Goal: Information Seeking & Learning: Learn about a topic

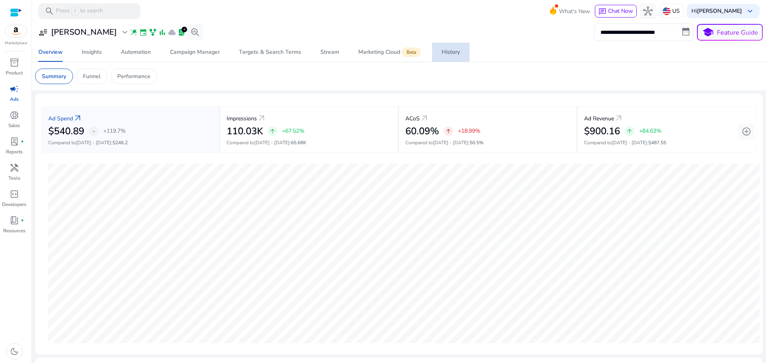
click at [446, 52] on div "History" at bounding box center [451, 52] width 18 height 6
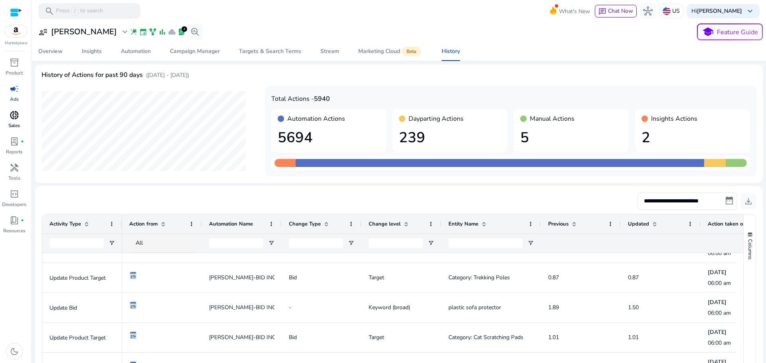
click at [17, 113] on span "donut_small" at bounding box center [15, 116] width 10 height 10
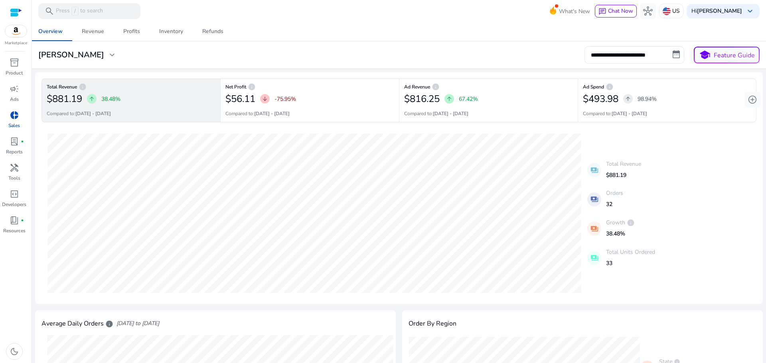
click at [16, 14] on div at bounding box center [16, 12] width 12 height 9
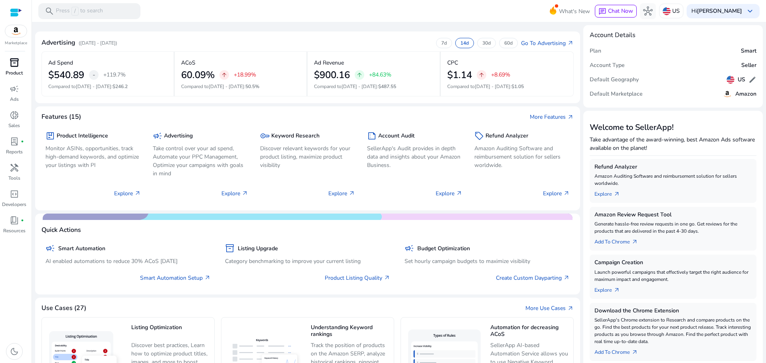
click at [10, 65] on span "inventory_2" at bounding box center [15, 63] width 10 height 10
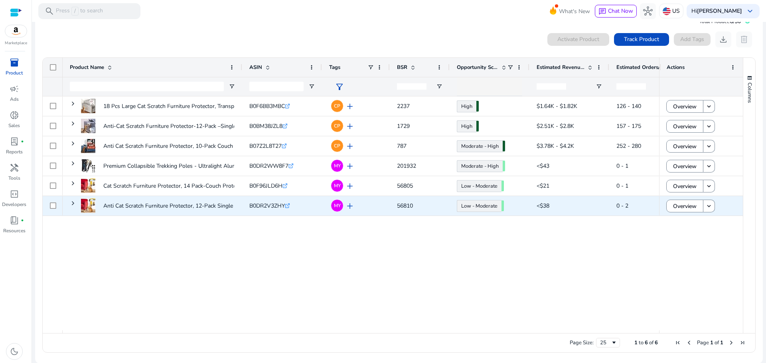
scroll to position [18, 0]
click at [677, 207] on span "Overview" at bounding box center [685, 206] width 24 height 16
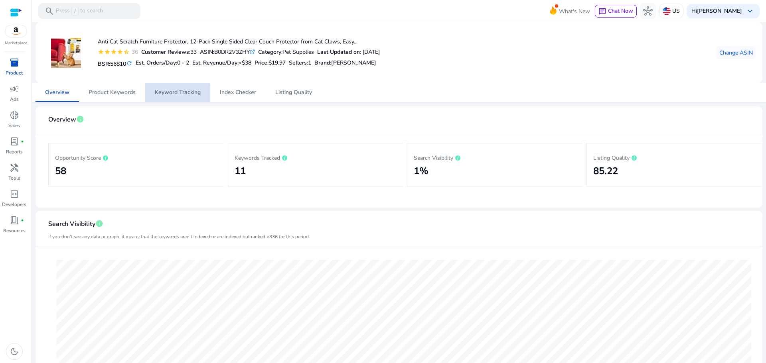
click at [166, 97] on span "Keyword Tracking" at bounding box center [178, 92] width 46 height 19
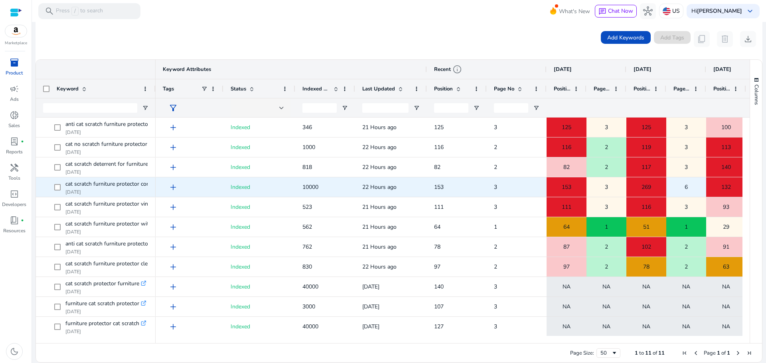
scroll to position [1, 0]
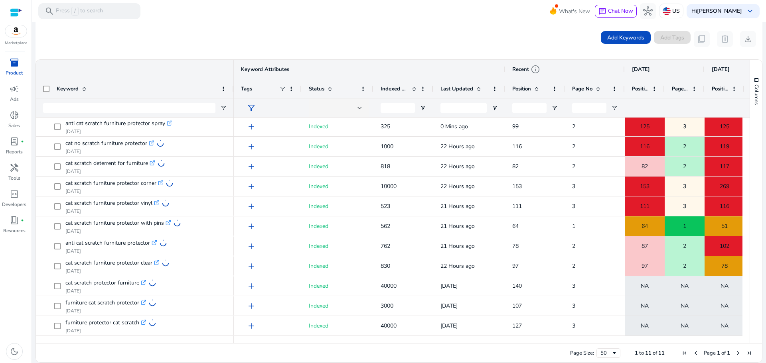
drag, startPoint x: 154, startPoint y: 88, endPoint x: 233, endPoint y: 92, distance: 78.3
click at [233, 92] on div at bounding box center [233, 88] width 3 height 19
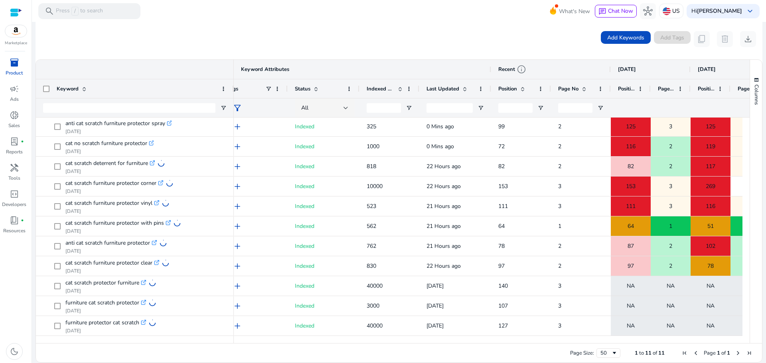
scroll to position [0, 22]
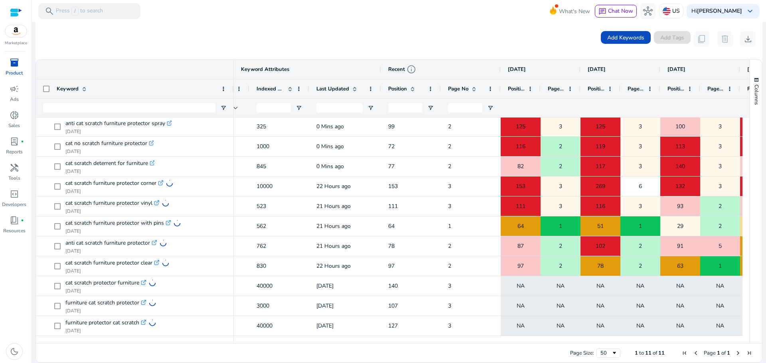
click at [454, 349] on div "Page Size: 50 1 to 11 of 11 Page 1 of 1" at bounding box center [399, 353] width 726 height 19
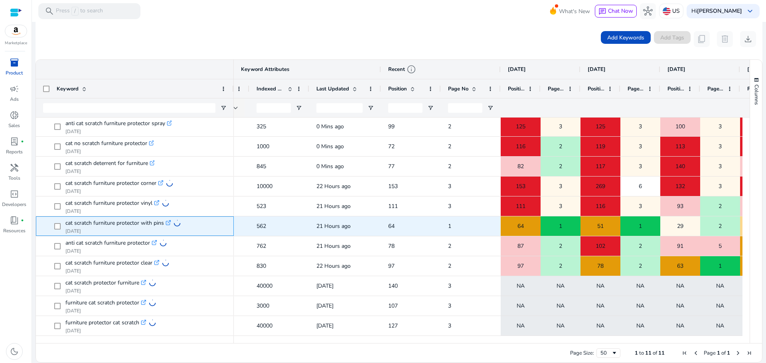
click at [169, 223] on icon ".st0{fill:#2c8af8}" at bounding box center [169, 223] width 6 height 6
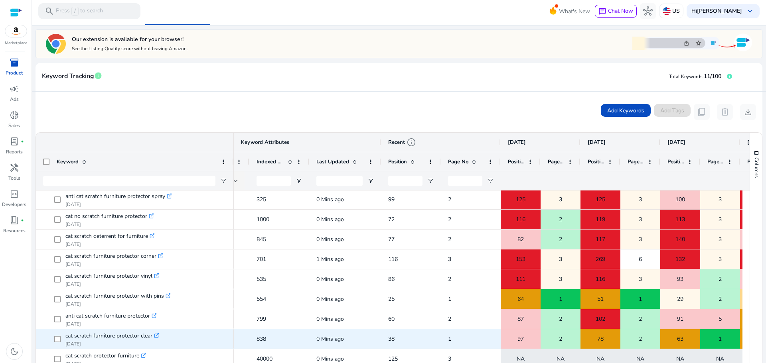
scroll to position [150, 0]
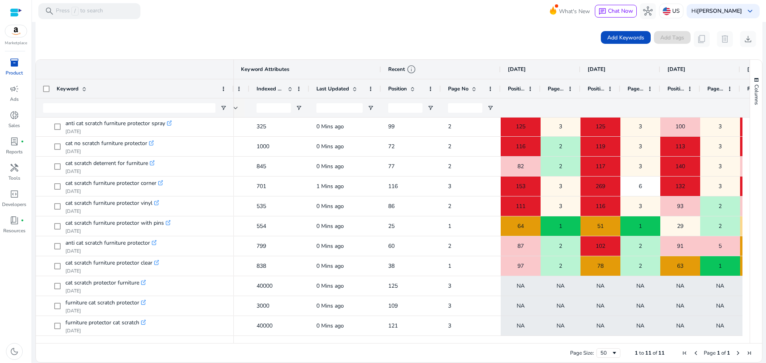
drag, startPoint x: 537, startPoint y: 340, endPoint x: 555, endPoint y: 340, distance: 17.6
click at [563, 341] on div at bounding box center [488, 339] width 509 height 7
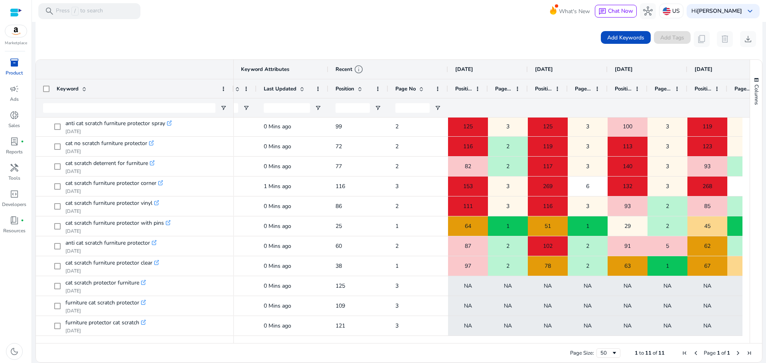
scroll to position [0, 198]
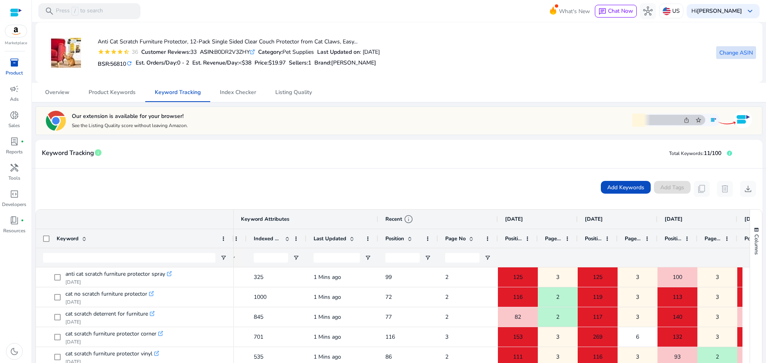
click at [747, 49] on span "Change ASIN" at bounding box center [736, 53] width 34 height 8
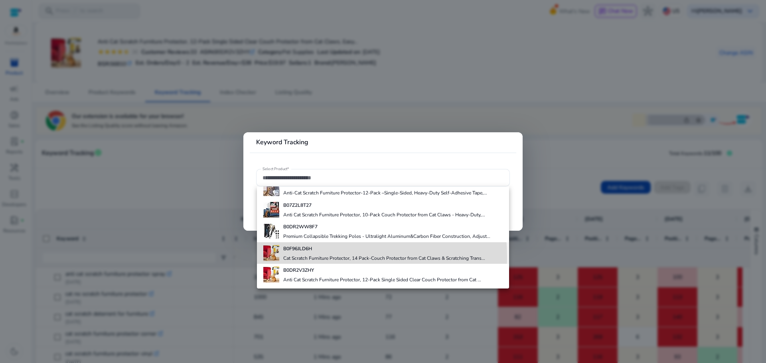
click at [311, 257] on h4 "Cat Scratch Furniture Protector, 14 Pack-Couch Protector from Cat Claws & Scrat…" at bounding box center [384, 258] width 202 height 6
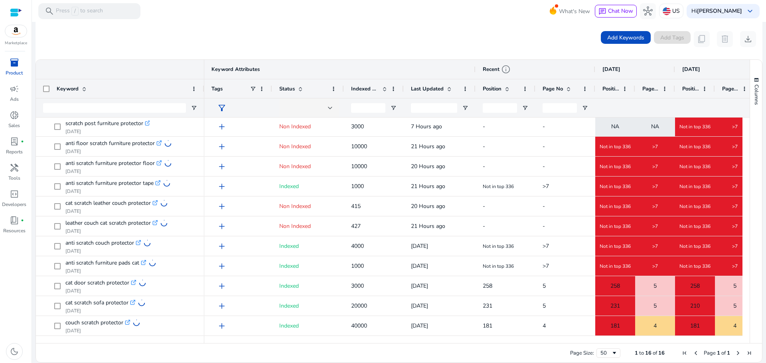
drag, startPoint x: 154, startPoint y: 80, endPoint x: 202, endPoint y: 83, distance: 48.8
click at [202, 83] on div at bounding box center [203, 88] width 3 height 19
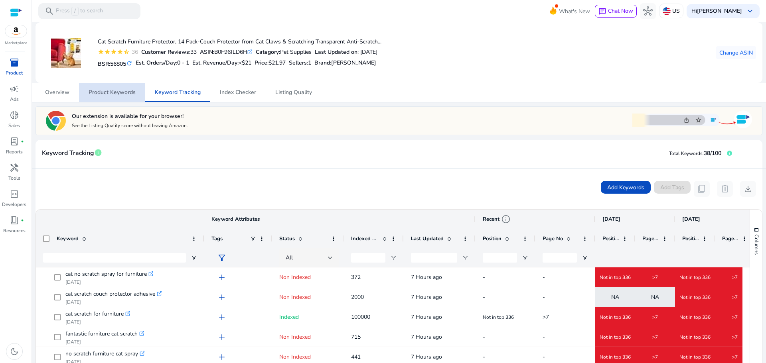
click at [119, 93] on span "Product Keywords" at bounding box center [112, 93] width 47 height 6
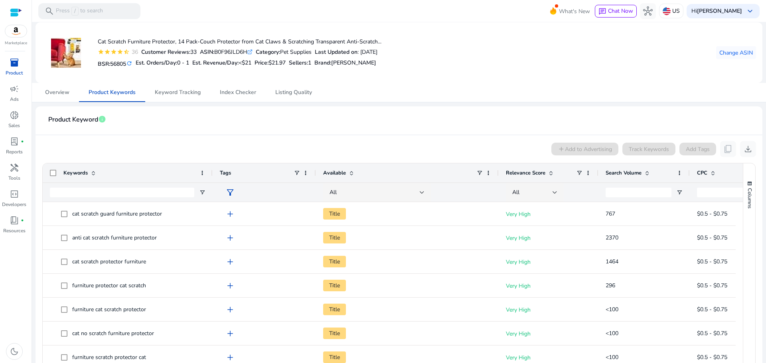
drag, startPoint x: 170, startPoint y: 167, endPoint x: 212, endPoint y: 170, distance: 42.0
click at [212, 170] on div at bounding box center [212, 173] width 3 height 19
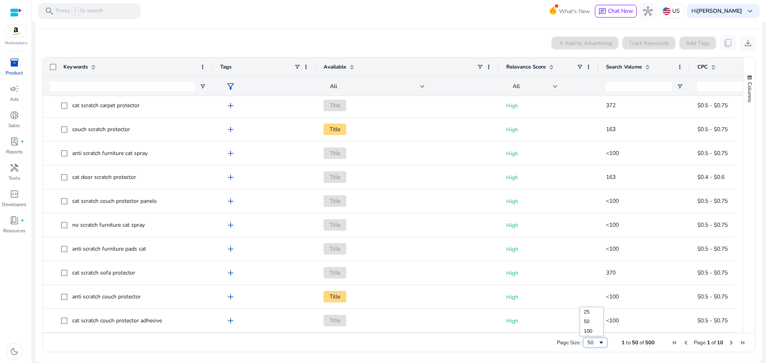
click at [592, 342] on div "50" at bounding box center [592, 343] width 11 height 7
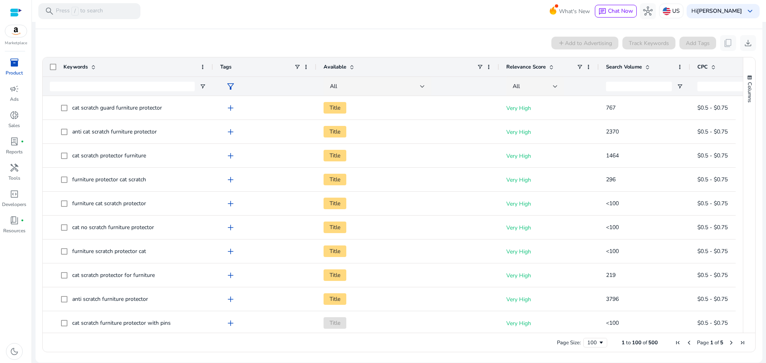
click at [529, 68] on span "Relevance Score" at bounding box center [526, 66] width 40 height 7
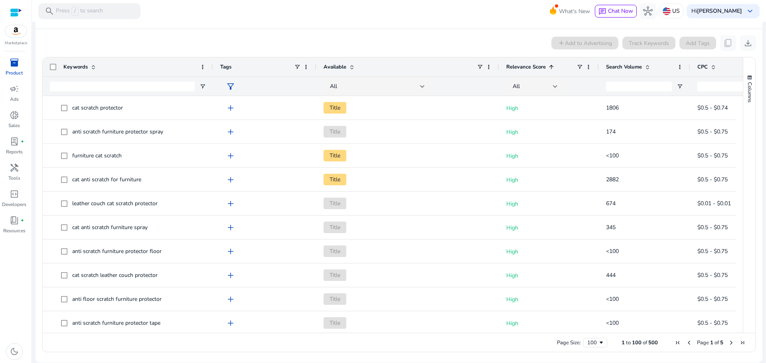
click at [529, 68] on span "Relevance Score" at bounding box center [526, 66] width 40 height 7
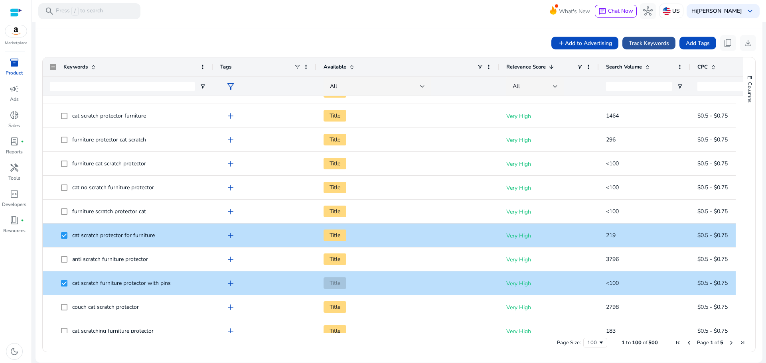
click at [652, 45] on span "Track Keywords" at bounding box center [649, 43] width 40 height 8
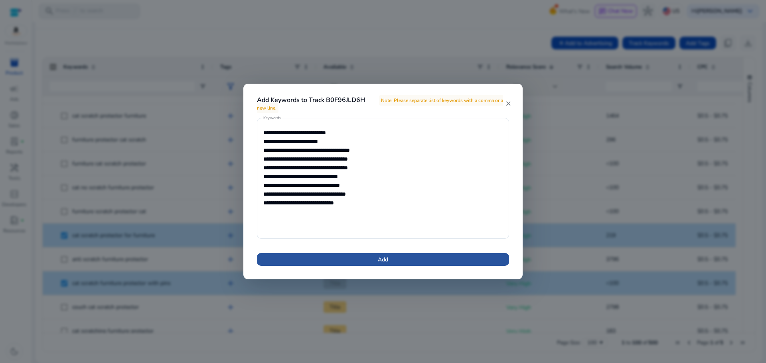
click at [358, 260] on span at bounding box center [383, 259] width 252 height 19
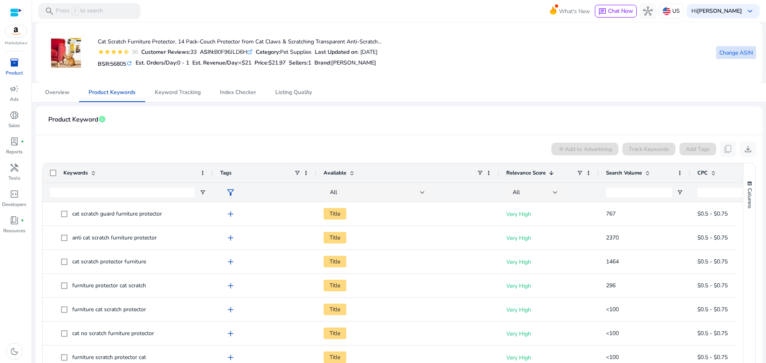
click at [734, 55] on span "Change ASIN" at bounding box center [736, 53] width 34 height 8
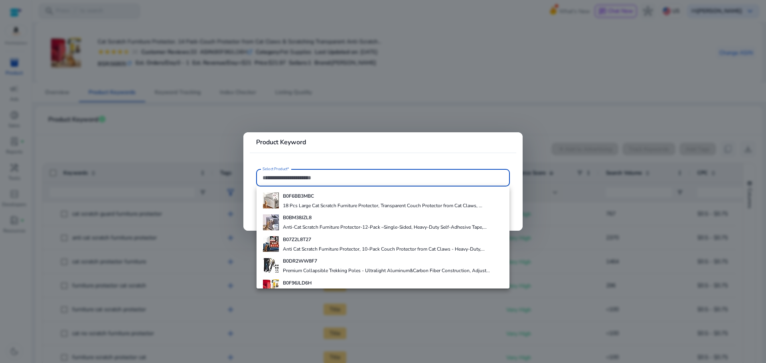
click at [564, 60] on div at bounding box center [383, 181] width 766 height 363
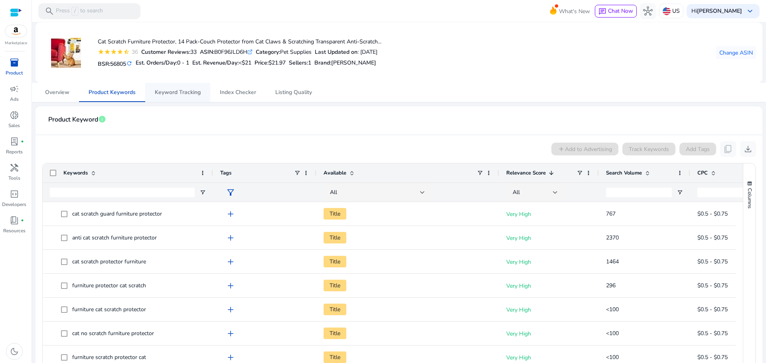
click at [162, 94] on span "Keyword Tracking" at bounding box center [178, 93] width 46 height 6
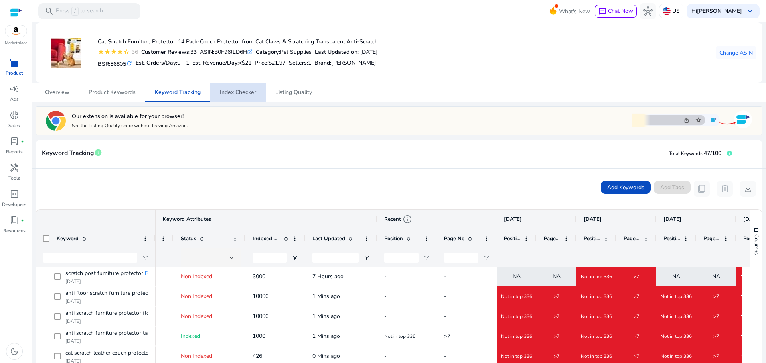
click at [239, 92] on span "Index Checker" at bounding box center [238, 93] width 36 height 6
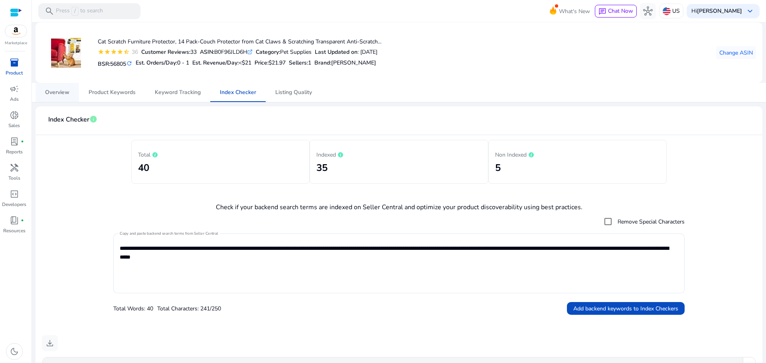
click at [57, 90] on span "Overview" at bounding box center [57, 93] width 24 height 6
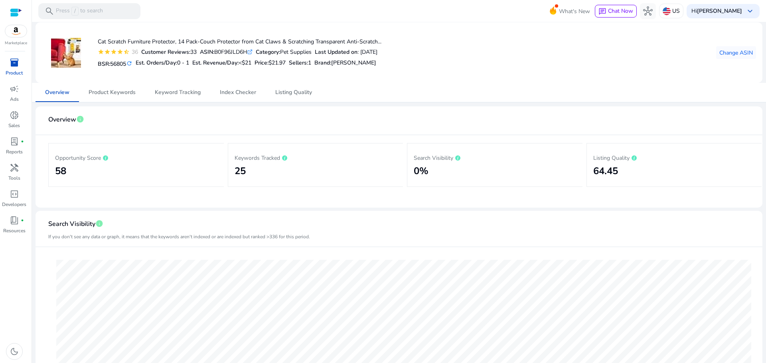
click at [17, 10] on div at bounding box center [16, 12] width 12 height 9
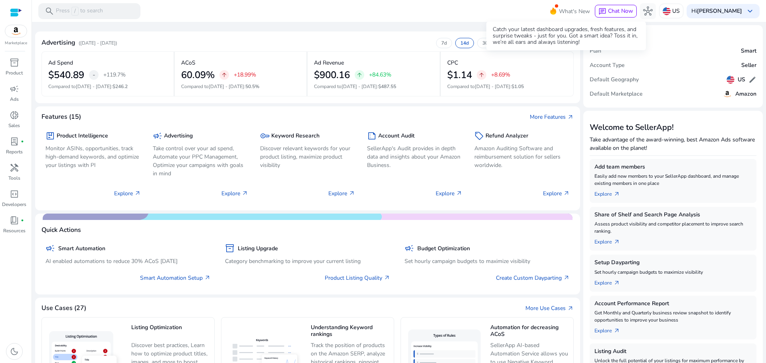
click at [559, 16] on span "What's New" at bounding box center [574, 11] width 31 height 14
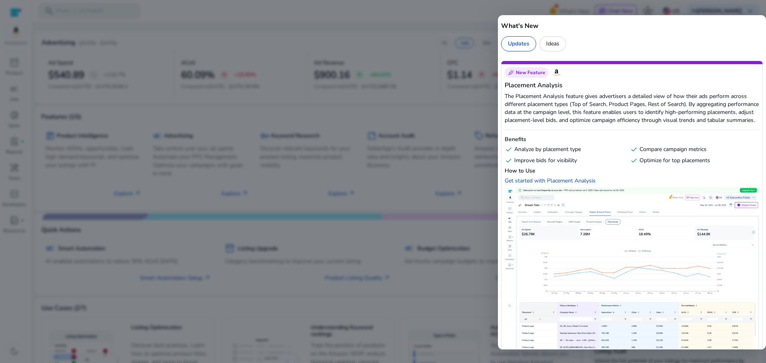
click at [494, 67] on div at bounding box center [383, 181] width 766 height 363
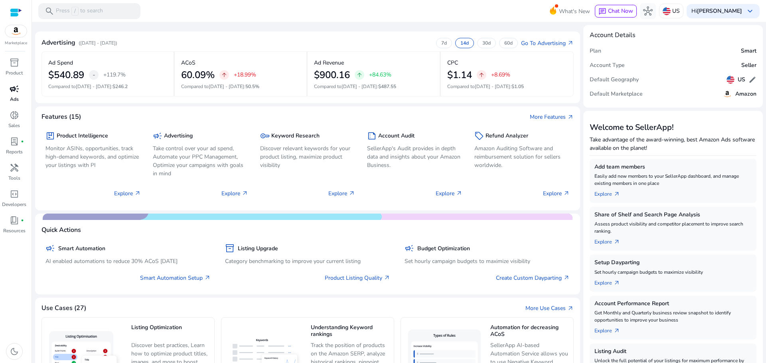
click at [12, 88] on span "campaign" at bounding box center [15, 89] width 10 height 10
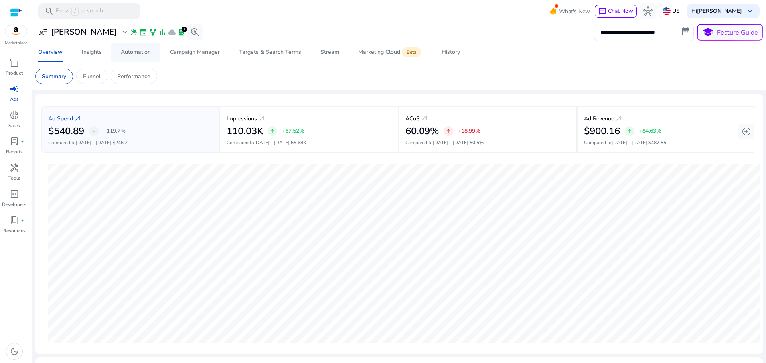
click at [138, 55] on div "Automation" at bounding box center [136, 52] width 30 height 6
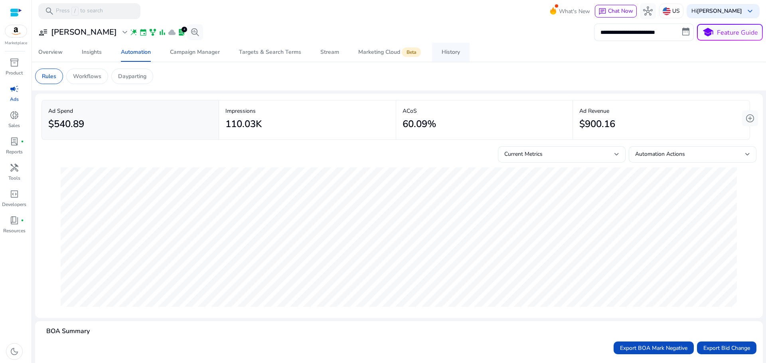
click at [450, 57] on span "History" at bounding box center [451, 52] width 18 height 19
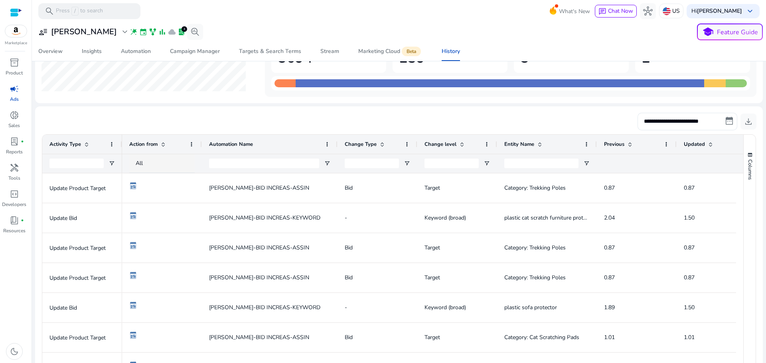
drag, startPoint x: 281, startPoint y: 146, endPoint x: 297, endPoint y: 176, distance: 33.4
click at [336, 151] on div at bounding box center [337, 144] width 3 height 19
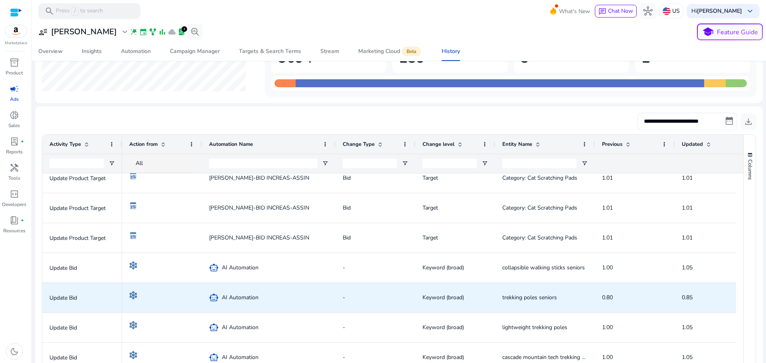
scroll to position [200, 0]
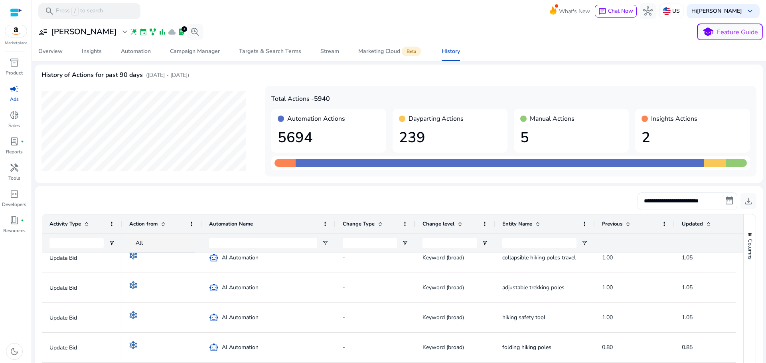
click at [9, 7] on div "Marketplace" at bounding box center [16, 23] width 32 height 46
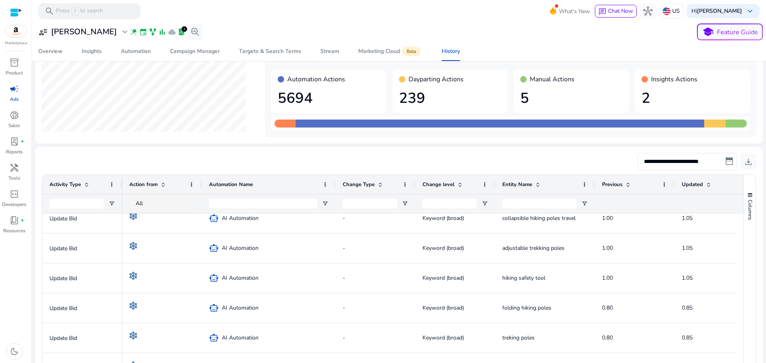
scroll to position [0, 0]
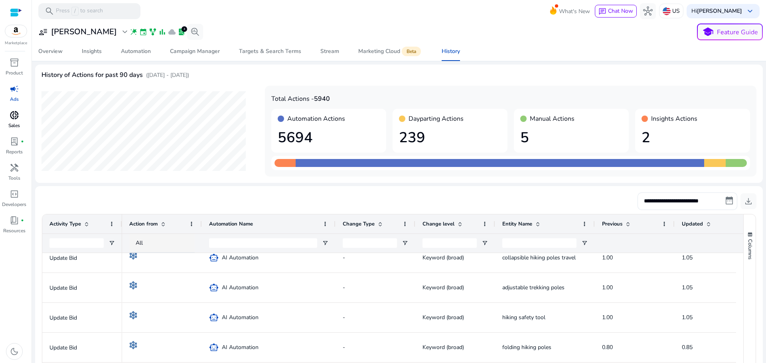
click at [16, 119] on span "donut_small" at bounding box center [15, 116] width 10 height 10
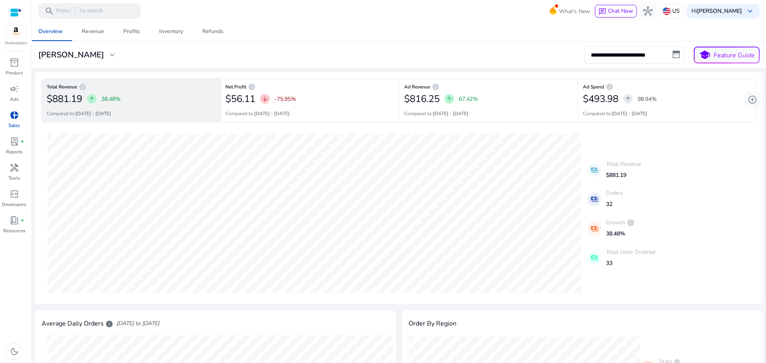
click at [596, 170] on mat-icon "payments" at bounding box center [594, 170] width 14 height 14
drag, startPoint x: 606, startPoint y: 163, endPoint x: 638, endPoint y: 164, distance: 32.3
click at [638, 164] on p "Total Revenue" at bounding box center [623, 164] width 35 height 8
drag, startPoint x: 636, startPoint y: 164, endPoint x: 622, endPoint y: 157, distance: 15.2
click at [622, 157] on div "Total Revenue $881.19" at bounding box center [623, 169] width 35 height 25
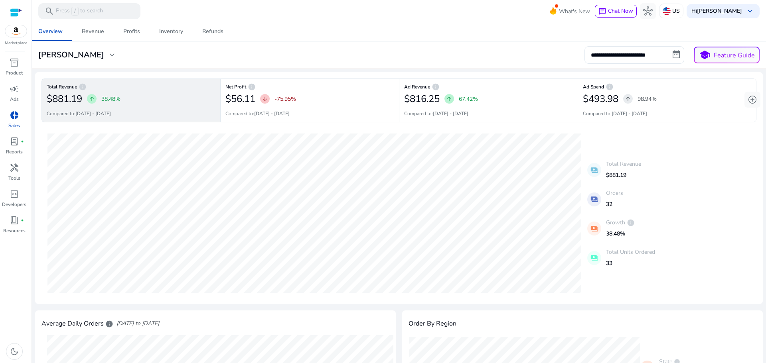
click at [619, 163] on p "Total Revenue" at bounding box center [623, 164] width 35 height 8
copy p "Total Revenue"
click at [688, 170] on div "03-09-2025 Total Revenue: $82.91 20-08-2025 Total Revenue: $65.94 payments Tota…" at bounding box center [398, 213] width 715 height 169
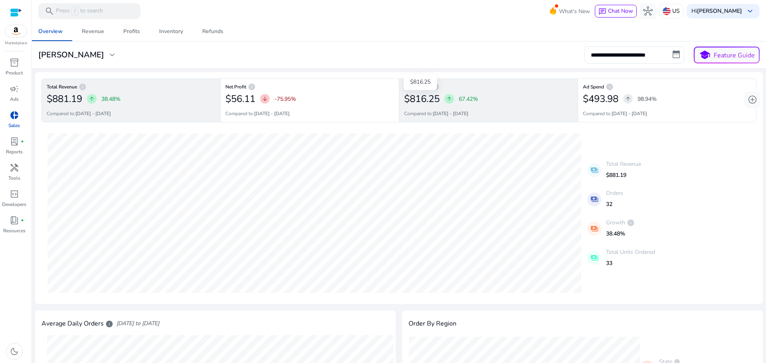
click at [418, 96] on h2 "$816.25" at bounding box center [422, 99] width 36 height 12
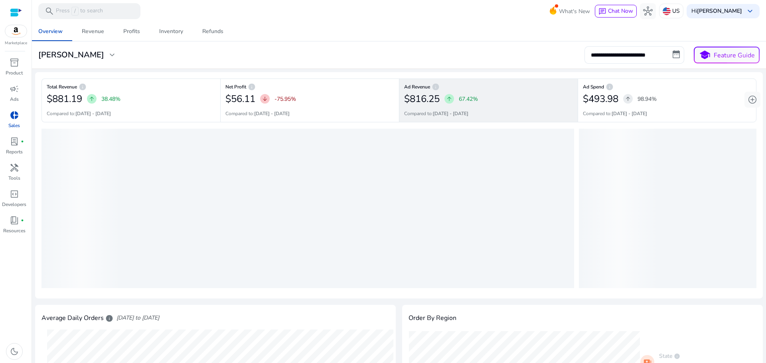
click at [418, 96] on h2 "$816.25" at bounding box center [422, 99] width 36 height 12
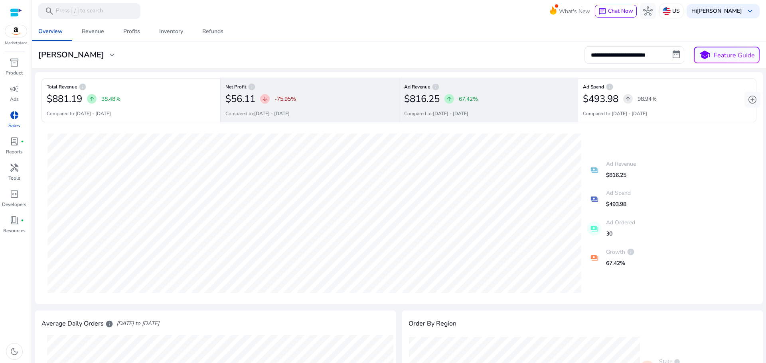
click at [292, 102] on p "-75.95%" at bounding box center [286, 99] width 22 height 8
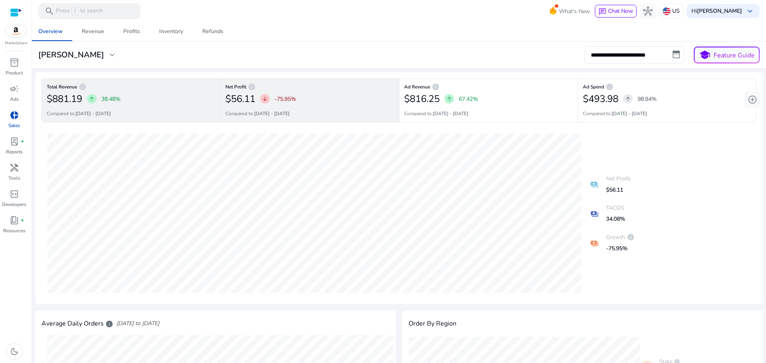
click at [144, 95] on div "$881.19 arrow_upward 38.48%" at bounding box center [131, 99] width 169 height 16
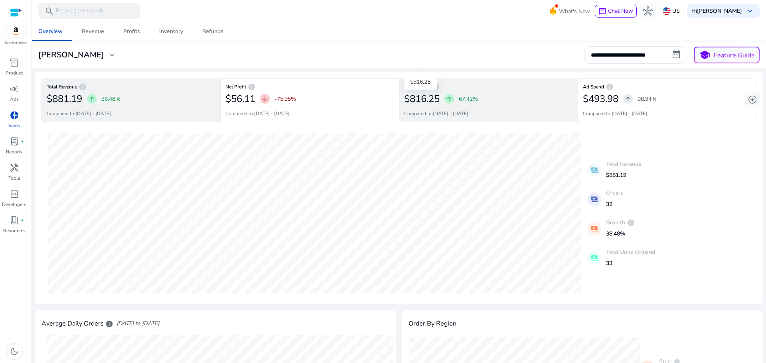
click at [431, 100] on h2 "$816.25" at bounding box center [422, 99] width 36 height 12
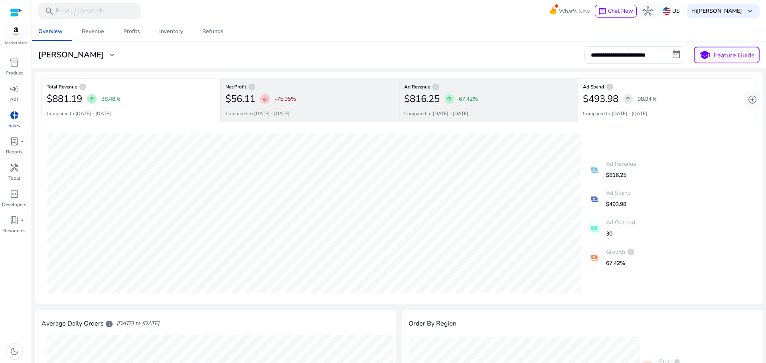
click at [310, 99] on div "$56.11 arrow_downward -75.95%" at bounding box center [309, 99] width 169 height 16
click at [470, 98] on p "67.42%" at bounding box center [468, 99] width 19 height 8
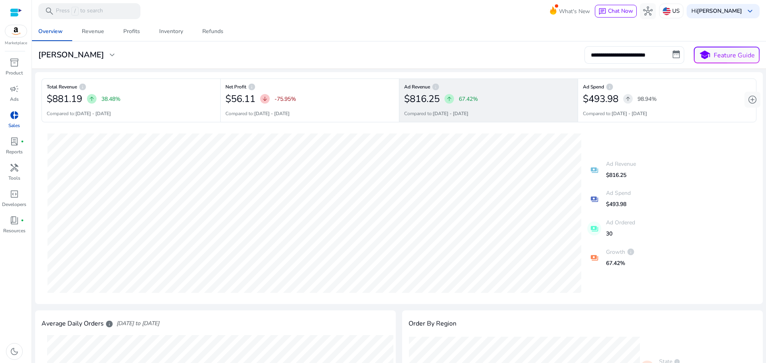
click at [503, 97] on div "$816.25 arrow_upward 67.42%" at bounding box center [488, 99] width 169 height 16
click at [85, 35] on span "Revenue" at bounding box center [93, 31] width 22 height 19
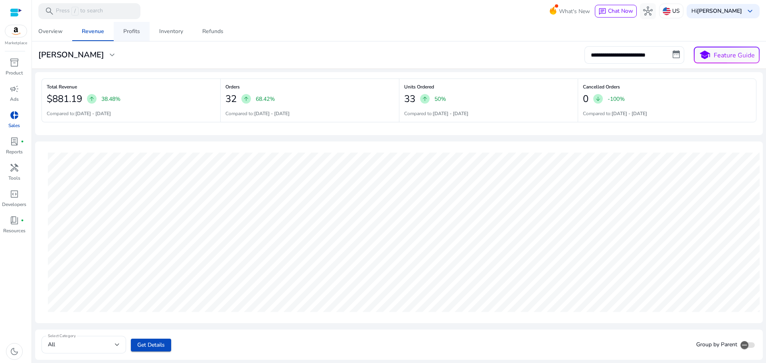
click at [123, 35] on span "Profits" at bounding box center [131, 31] width 17 height 19
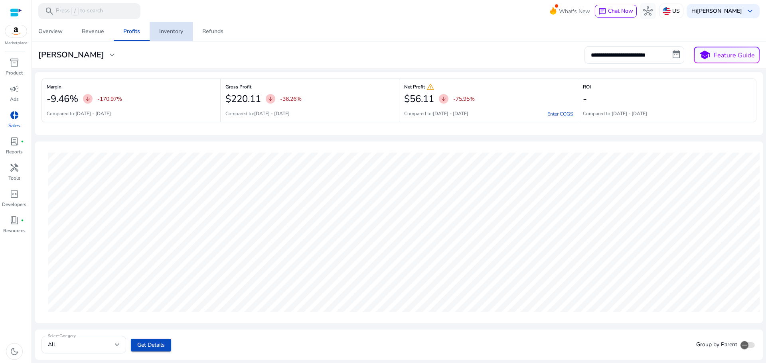
click at [176, 30] on div "Inventory" at bounding box center [171, 32] width 24 height 6
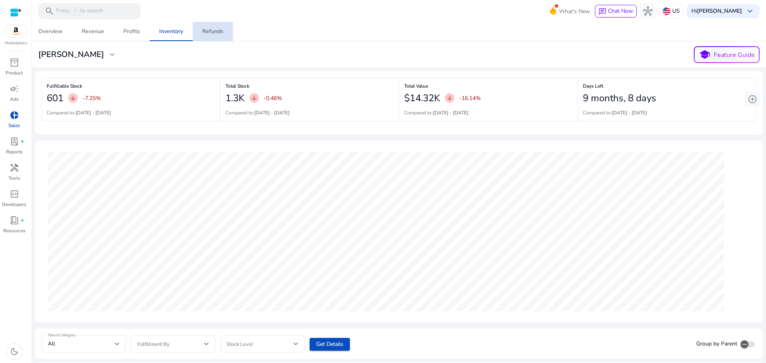
click at [203, 33] on div "Refunds" at bounding box center [212, 32] width 21 height 6
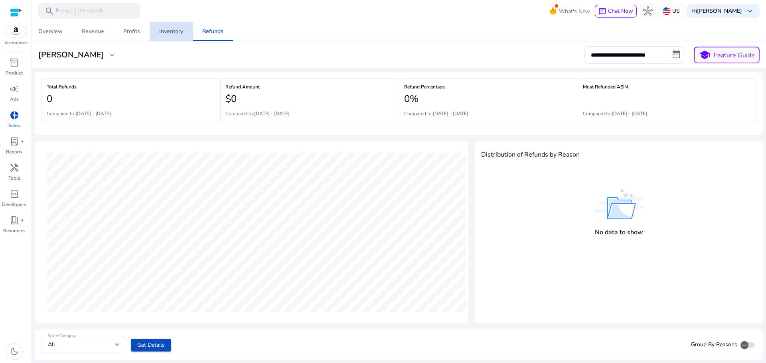
click at [178, 36] on span "Inventory" at bounding box center [171, 31] width 24 height 19
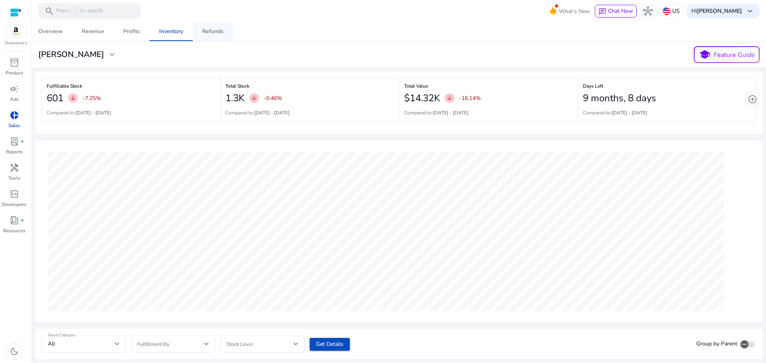
click at [215, 36] on span "Refunds" at bounding box center [212, 31] width 21 height 19
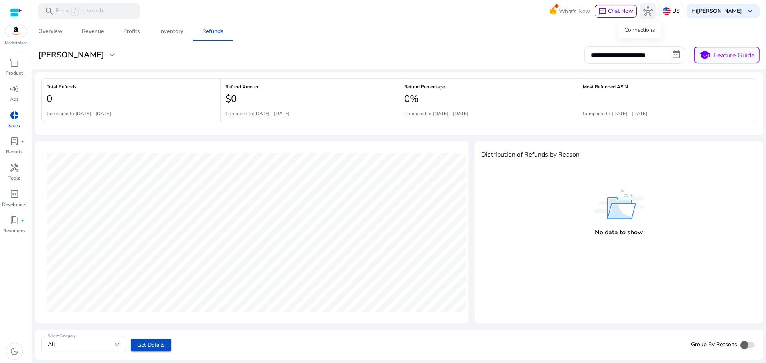
click at [643, 13] on span "hub" at bounding box center [648, 11] width 10 height 10
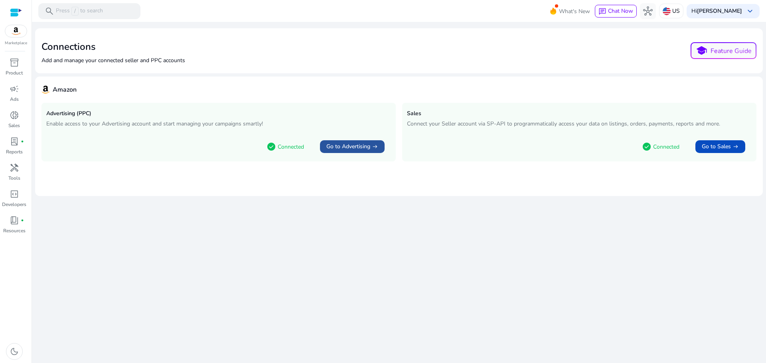
click at [361, 150] on span "Go to Advertising" at bounding box center [348, 147] width 44 height 8
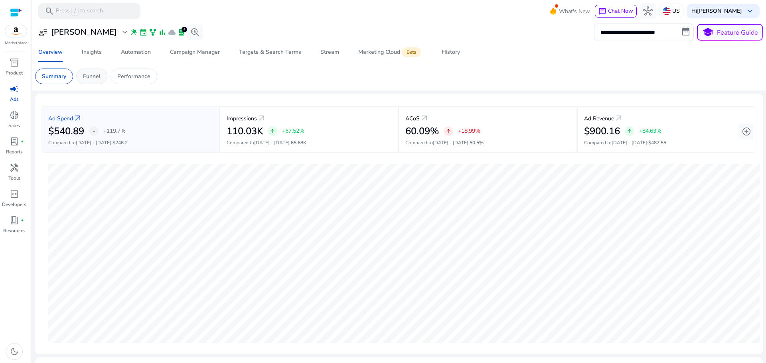
click at [95, 80] on p "Funnel" at bounding box center [92, 76] width 18 height 8
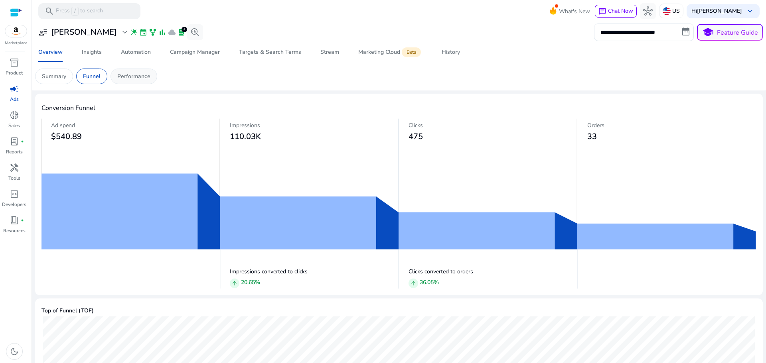
click at [136, 75] on p "Performance" at bounding box center [133, 76] width 33 height 8
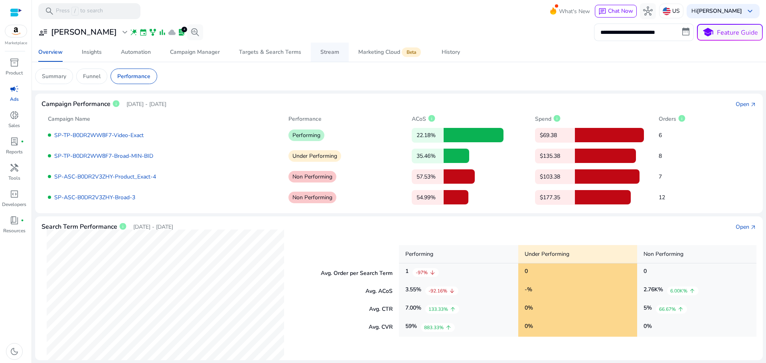
click at [321, 49] on div "Stream" at bounding box center [329, 52] width 19 height 6
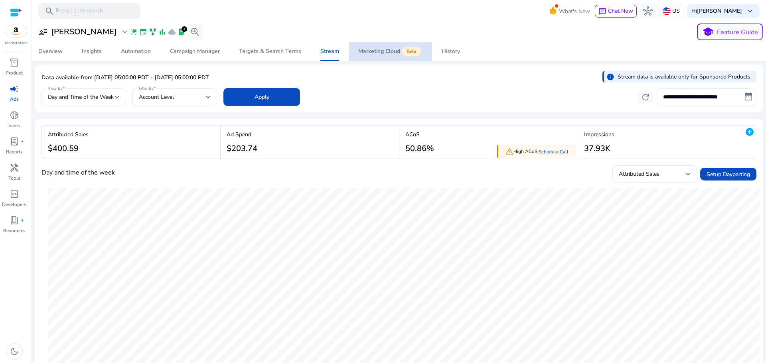
click at [378, 52] on div "Marketing Cloud Beta" at bounding box center [390, 51] width 64 height 6
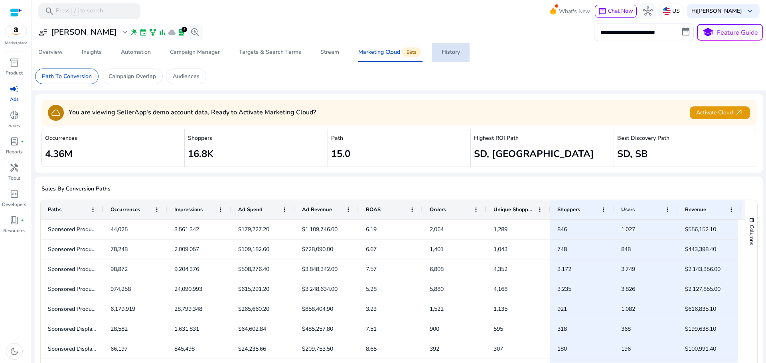
click at [448, 50] on div "History" at bounding box center [451, 52] width 18 height 6
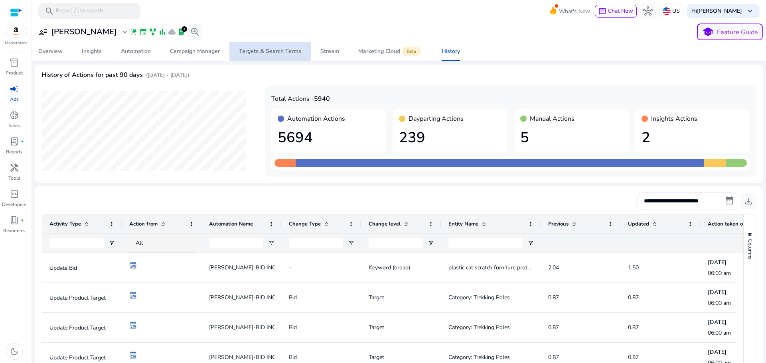
click at [288, 45] on span "Targets & Search Terms" at bounding box center [270, 51] width 62 height 19
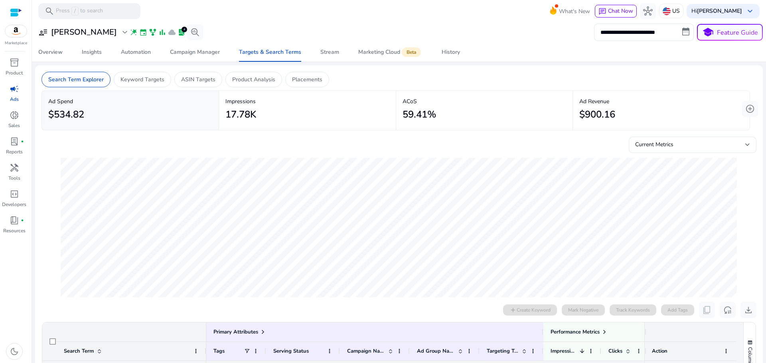
click at [12, 12] on div at bounding box center [16, 12] width 12 height 9
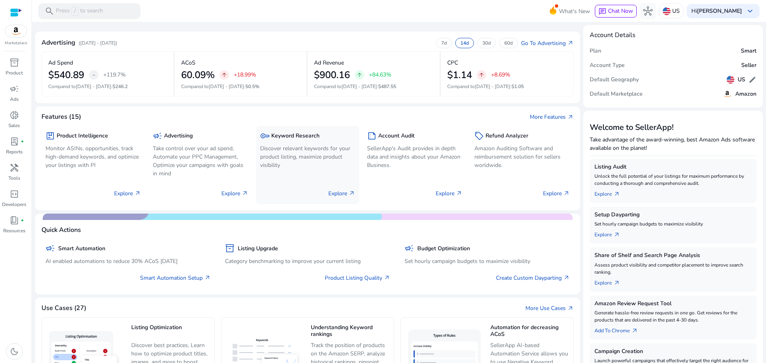
click at [300, 146] on p "Discover relevant keywords for your product listing, maximize product visibility" at bounding box center [307, 156] width 95 height 25
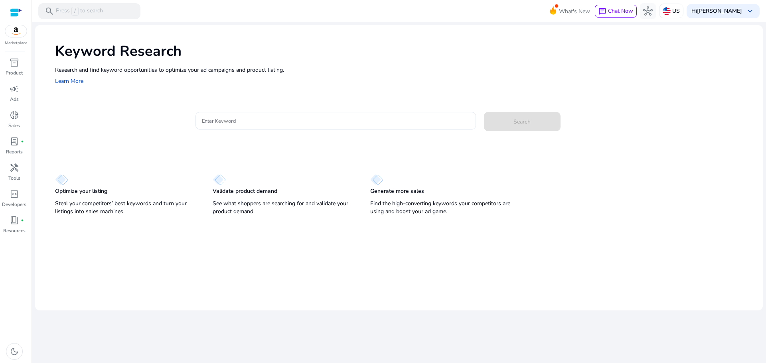
click at [250, 190] on p "Validate product demand" at bounding box center [245, 192] width 65 height 8
click at [79, 190] on p "Optimize your listing" at bounding box center [81, 192] width 52 height 8
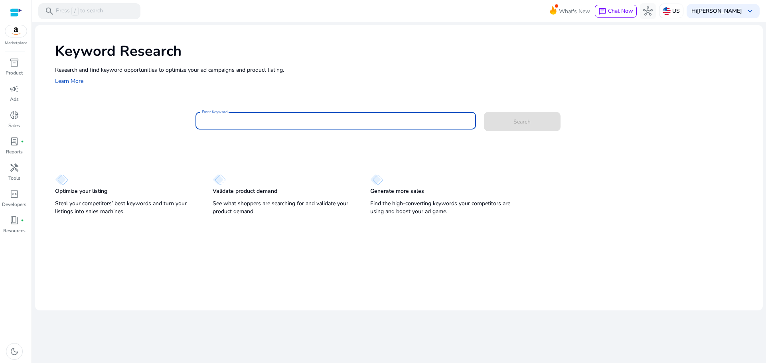
click at [249, 118] on input "Enter Keyword" at bounding box center [336, 121] width 268 height 9
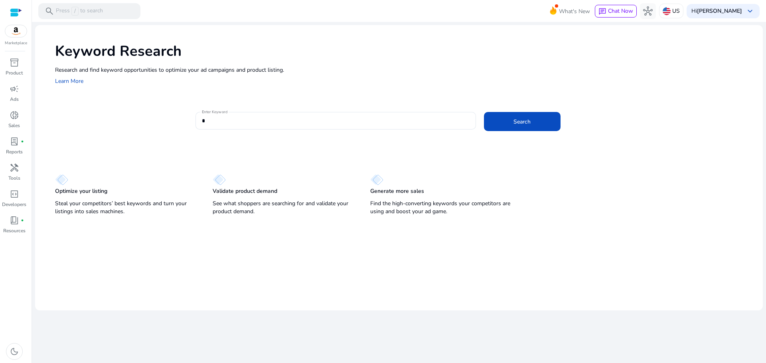
click at [251, 104] on div "Keyword Research Research and find keyword opportunities to optimize your ad ca…" at bounding box center [399, 121] width 728 height 193
click at [235, 117] on input "*" at bounding box center [336, 121] width 268 height 9
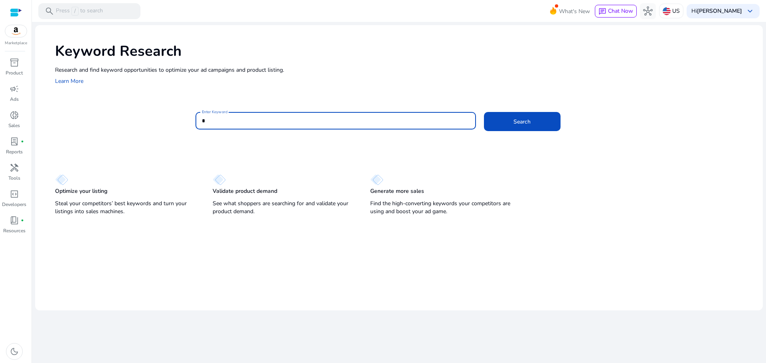
click at [233, 119] on input "*" at bounding box center [336, 121] width 268 height 9
click at [232, 119] on input "*" at bounding box center [336, 121] width 268 height 9
click at [232, 117] on input "**********" at bounding box center [336, 121] width 268 height 9
type input "**********"
click at [484, 112] on button "Search" at bounding box center [522, 121] width 77 height 19
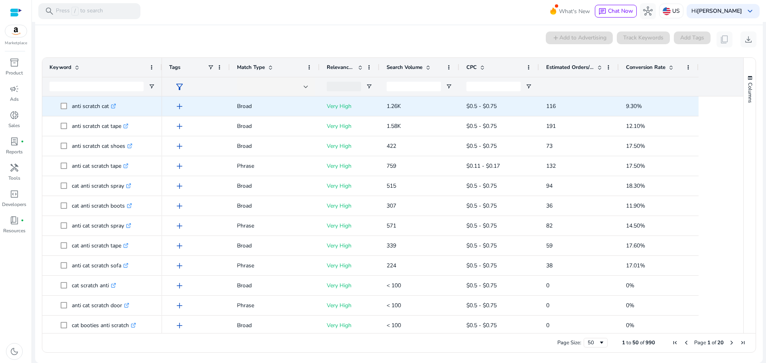
scroll to position [68, 0]
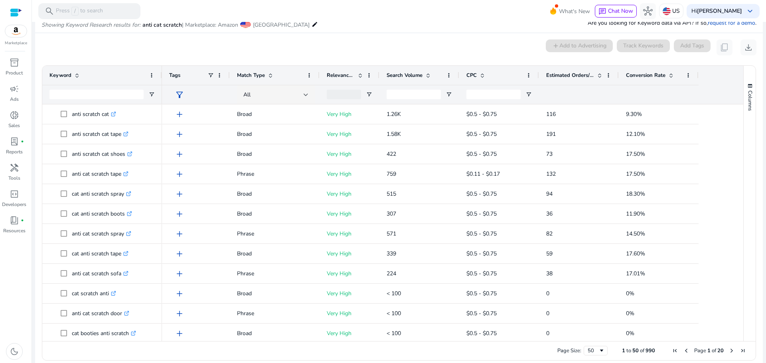
click at [342, 73] on span "Relevance Score" at bounding box center [341, 75] width 28 height 7
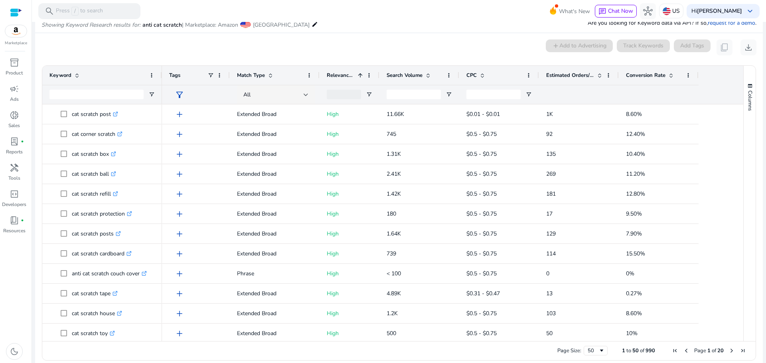
click at [342, 73] on span "Relevance Score" at bounding box center [341, 75] width 28 height 7
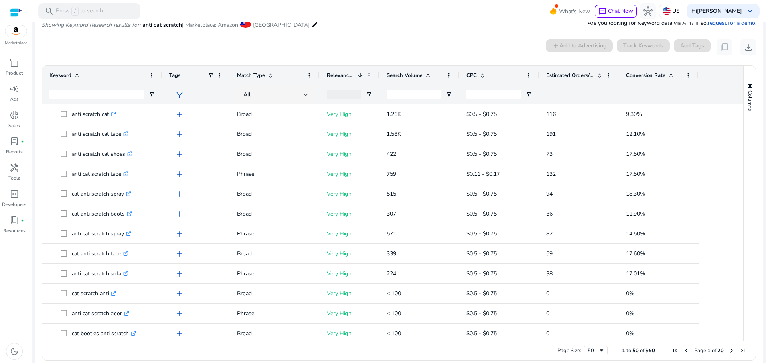
click at [399, 76] on span "Search Volume" at bounding box center [405, 75] width 36 height 7
click at [399, 77] on span "Search Volume" at bounding box center [405, 75] width 36 height 7
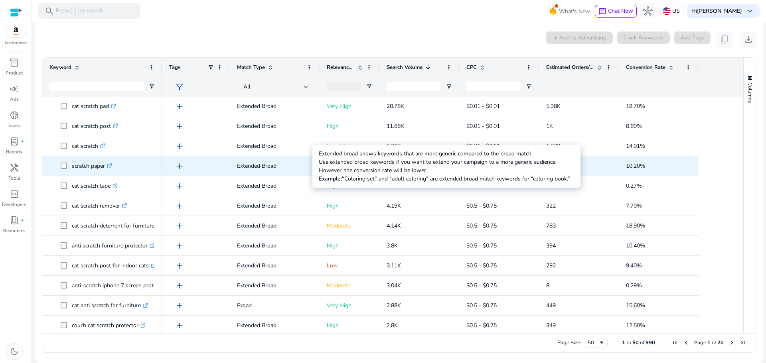
scroll to position [40, 0]
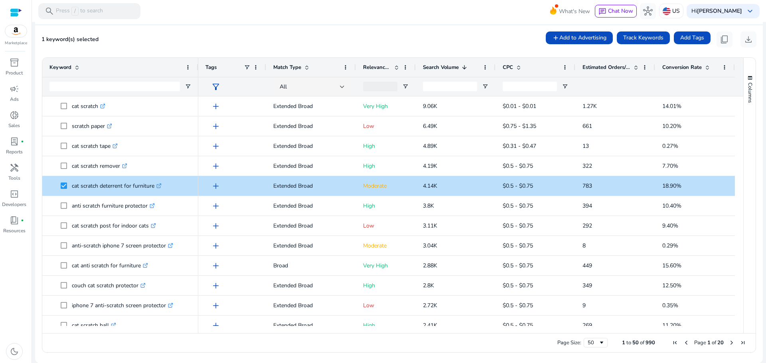
drag, startPoint x: 161, startPoint y: 59, endPoint x: 199, endPoint y: 59, distance: 37.5
click at [199, 59] on div at bounding box center [197, 67] width 3 height 19
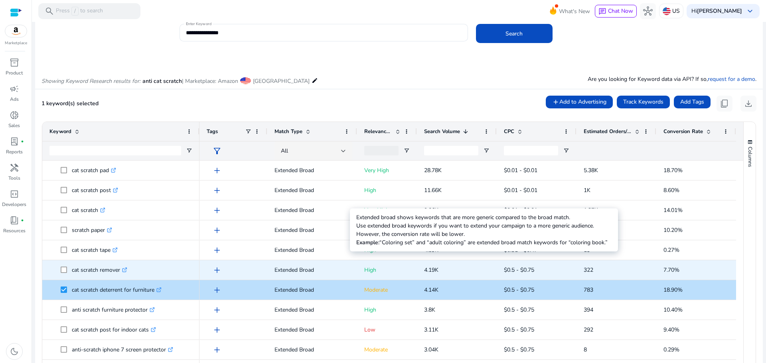
scroll to position [0, 0]
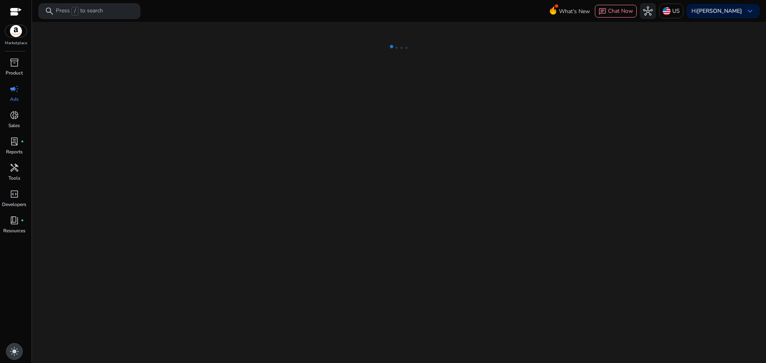
click at [16, 351] on span "light_mode" at bounding box center [15, 352] width 10 height 10
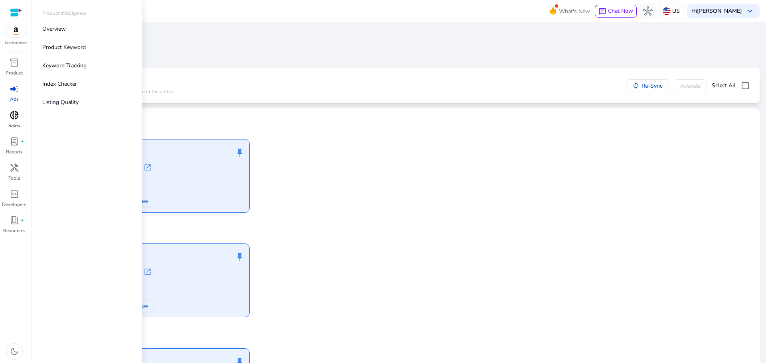
click at [11, 116] on span "donut_small" at bounding box center [15, 116] width 10 height 10
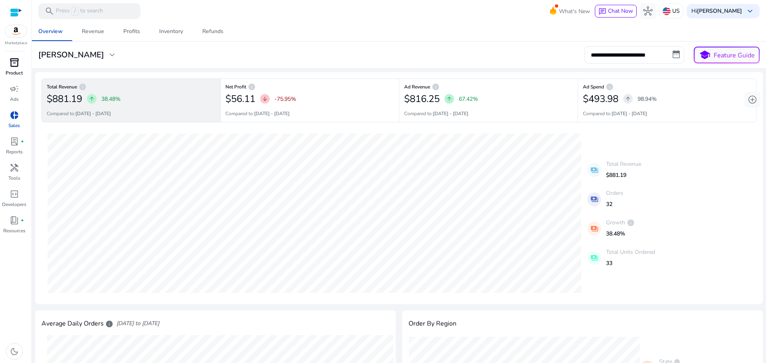
click at [8, 62] on div "inventory_2" at bounding box center [14, 62] width 22 height 13
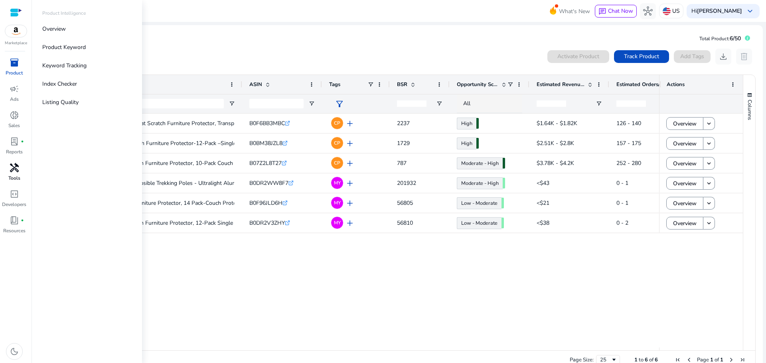
click at [12, 166] on span "handyman" at bounding box center [15, 168] width 10 height 10
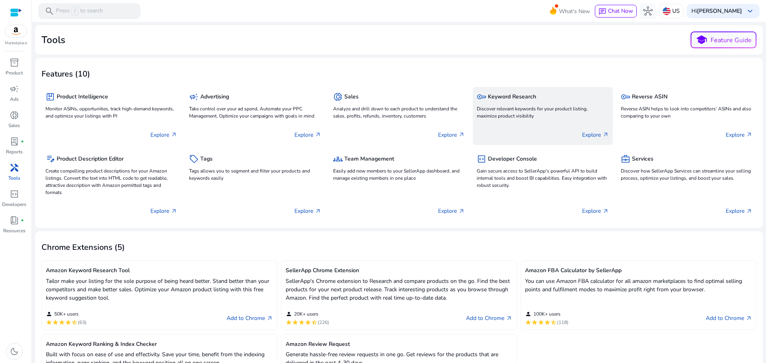
click at [508, 108] on p "Discover relevant keywords for your product listing, maximize product visibility" at bounding box center [543, 112] width 132 height 14
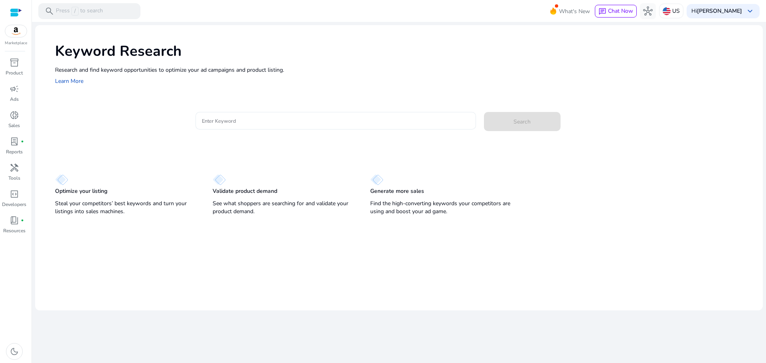
click at [228, 120] on input "Enter Keyword" at bounding box center [336, 121] width 268 height 9
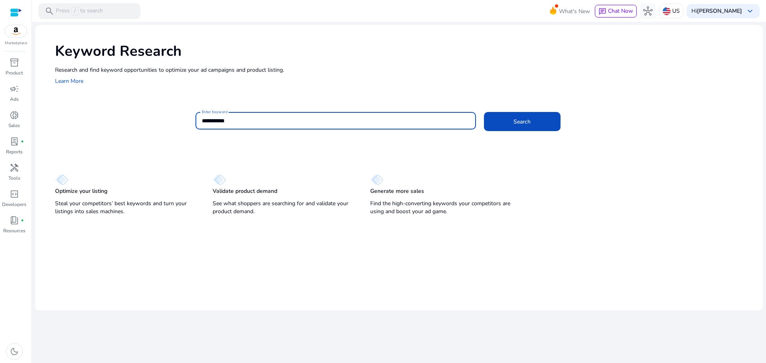
type input "**********"
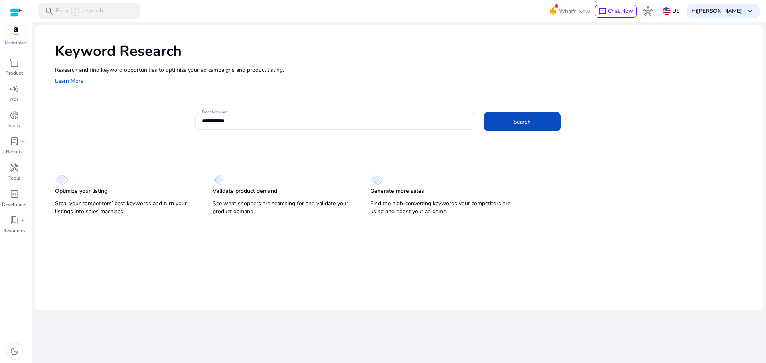
click at [506, 133] on div "**********" at bounding box center [476, 125] width 561 height 26
click at [509, 126] on span at bounding box center [522, 121] width 77 height 19
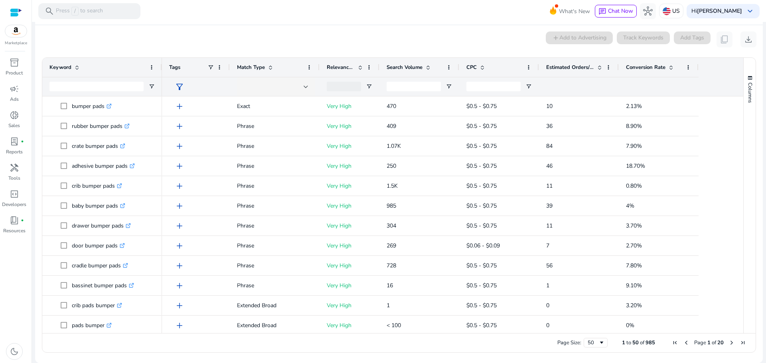
scroll to position [68, 0]
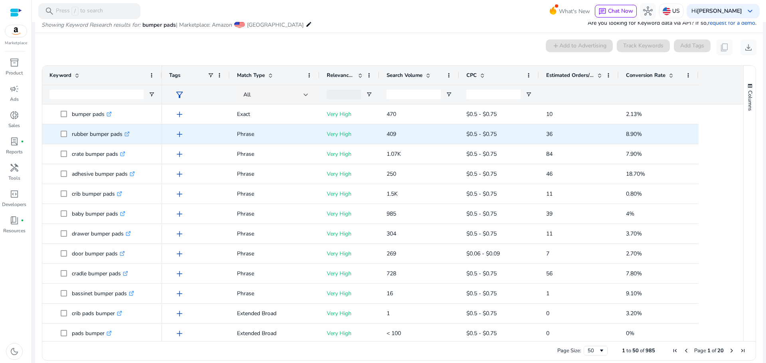
click at [128, 135] on icon ".st0{fill:#2c8af8}" at bounding box center [126, 134] width 5 height 5
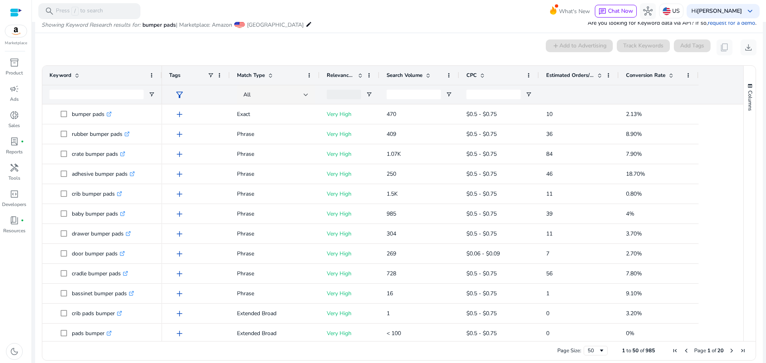
click at [403, 75] on span "Search Volume" at bounding box center [405, 75] width 36 height 7
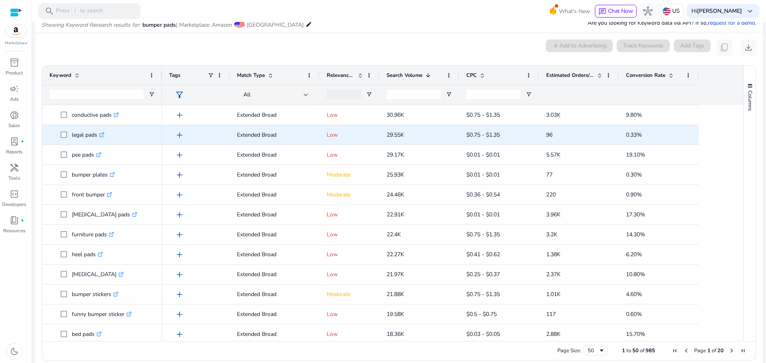
scroll to position [200, 0]
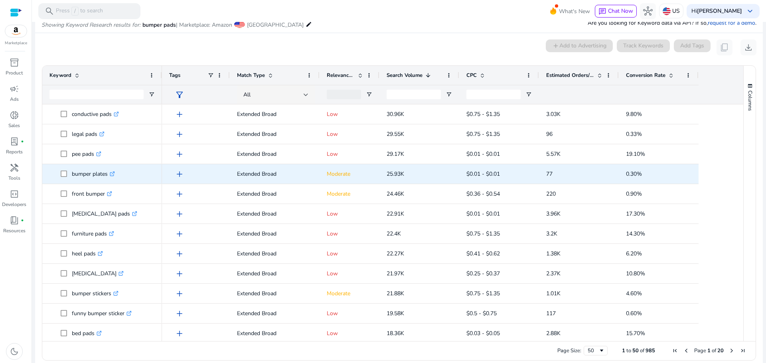
click at [113, 175] on icon ".st0{fill:#2c8af8}" at bounding box center [112, 174] width 5 height 5
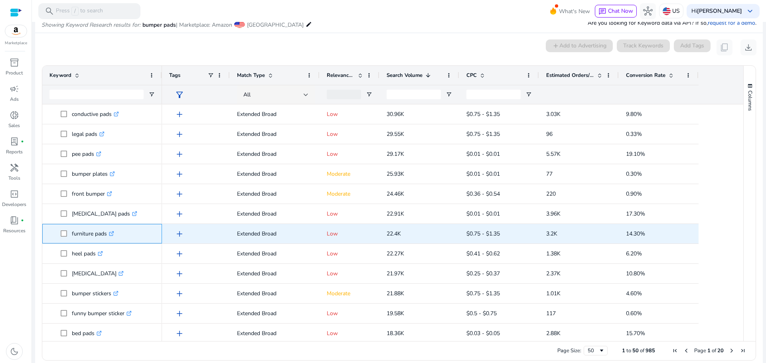
click at [114, 233] on icon at bounding box center [112, 232] width 3 height 3
drag, startPoint x: 77, startPoint y: 233, endPoint x: 105, endPoint y: 234, distance: 28.4
click at [105, 234] on span "furniture pads .st0{fill:#2c8af8}" at bounding box center [108, 234] width 94 height 16
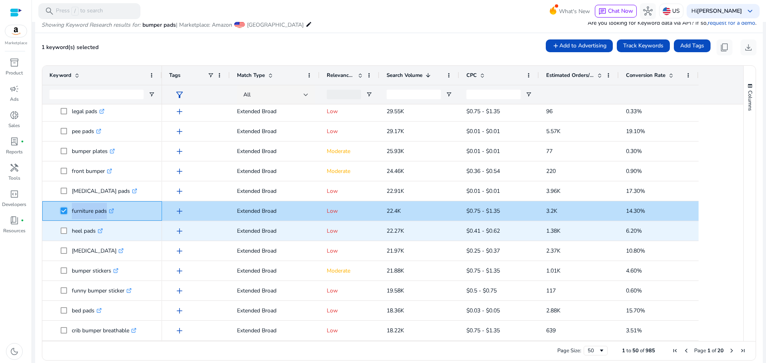
scroll to position [239, 0]
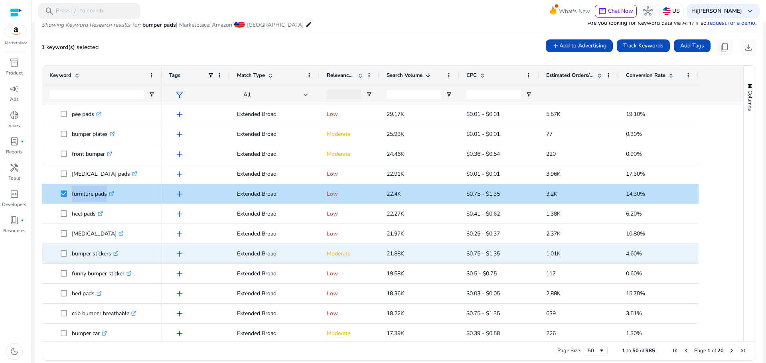
click at [117, 253] on icon ".st0{fill:#2c8af8}" at bounding box center [115, 253] width 5 height 5
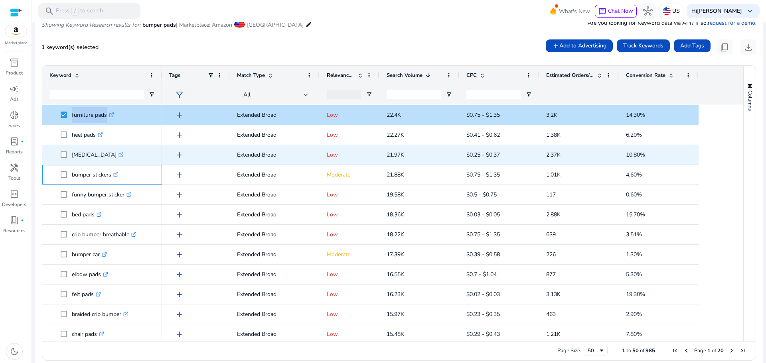
scroll to position [319, 0]
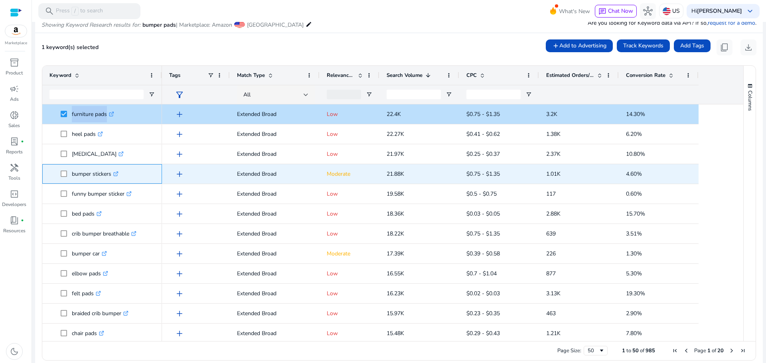
click at [118, 175] on icon ".st0{fill:#2c8af8}" at bounding box center [115, 174] width 5 height 5
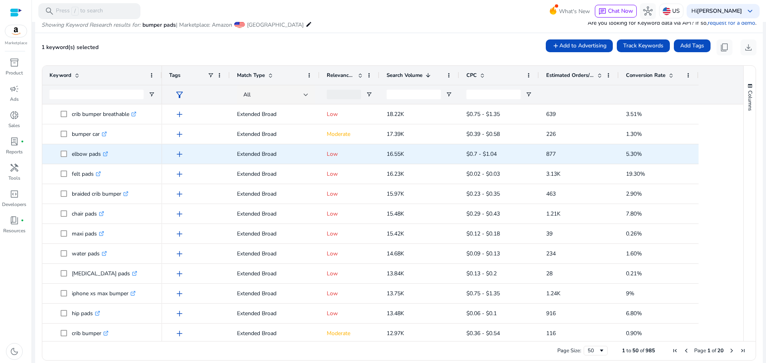
scroll to position [439, 0]
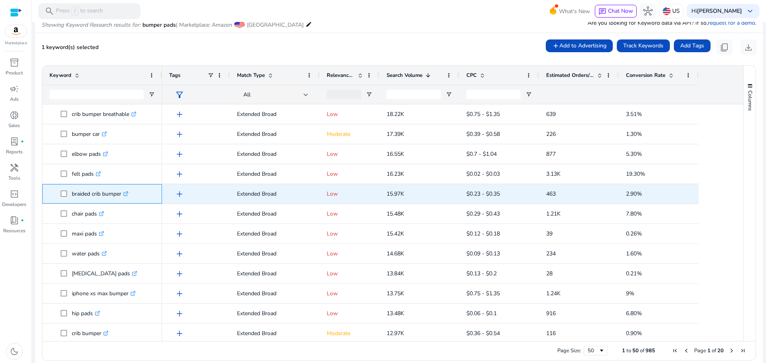
click at [128, 192] on icon ".st0{fill:#2c8af8}" at bounding box center [125, 194] width 5 height 5
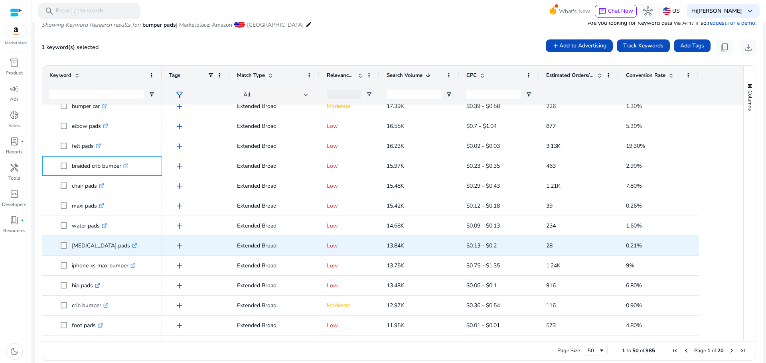
scroll to position [0, 0]
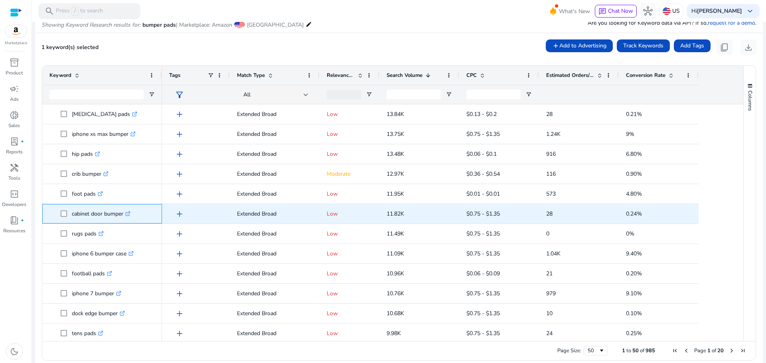
click at [129, 214] on icon ".st0{fill:#2c8af8}" at bounding box center [127, 213] width 5 height 5
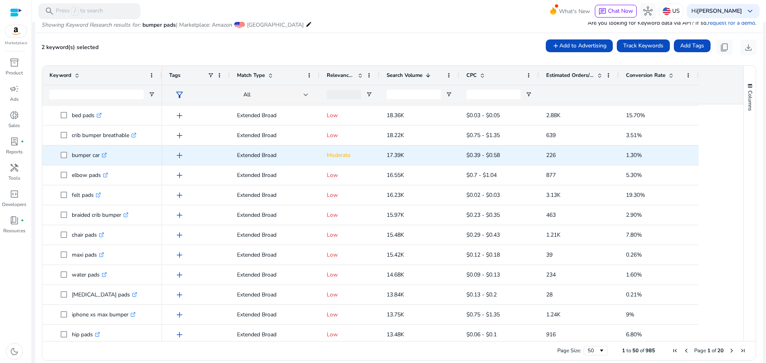
scroll to position [319, 0]
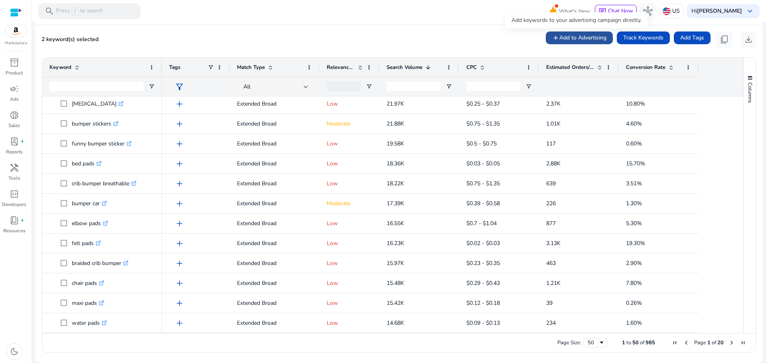
click at [589, 38] on span "Add to Advertising" at bounding box center [582, 38] width 47 height 8
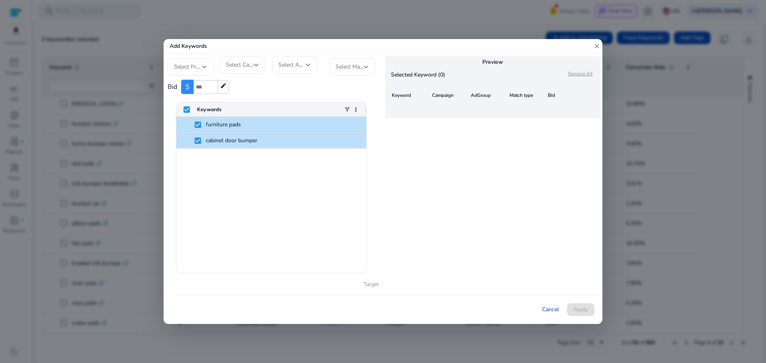
click at [197, 68] on span "Select Profile" at bounding box center [190, 67] width 33 height 8
click at [201, 92] on span "TREDO" at bounding box center [197, 88] width 47 height 9
click at [257, 61] on div at bounding box center [256, 65] width 5 height 10
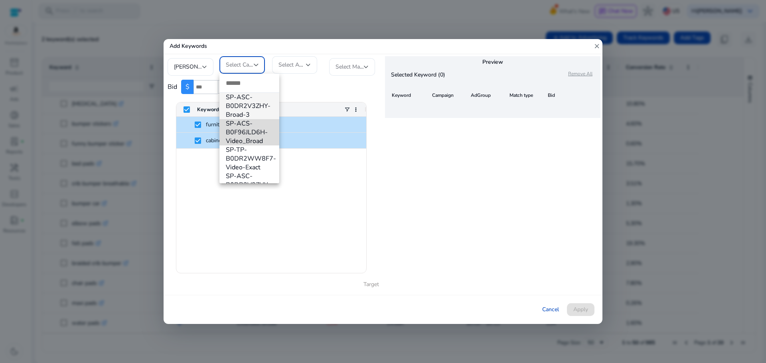
click at [257, 137] on span "SP-ACS-B0F96JLD6H-Video_Broad" at bounding box center [249, 132] width 47 height 26
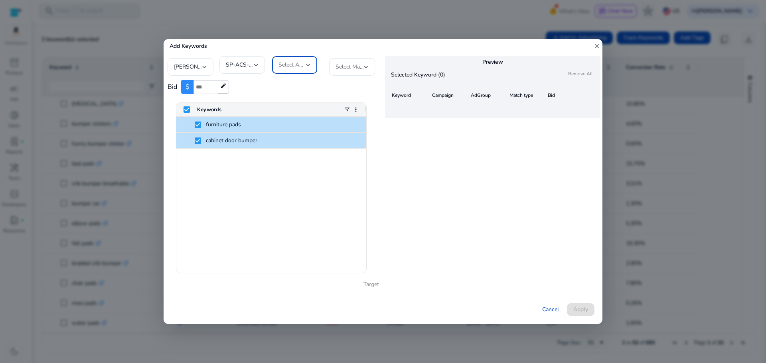
click at [288, 66] on span "Select AdGroup" at bounding box center [299, 65] width 40 height 8
click at [302, 105] on span "SP-B0FHHX9W28_Video_Broad" at bounding box center [302, 103] width 47 height 18
click at [342, 71] on span "Select Match Type" at bounding box center [358, 67] width 45 height 8
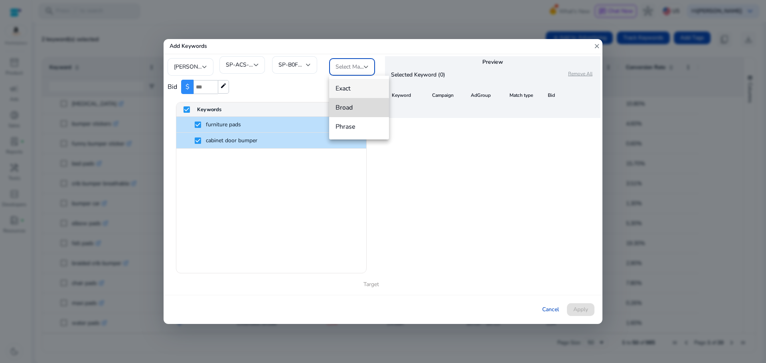
click at [348, 109] on span "Broad" at bounding box center [359, 107] width 47 height 9
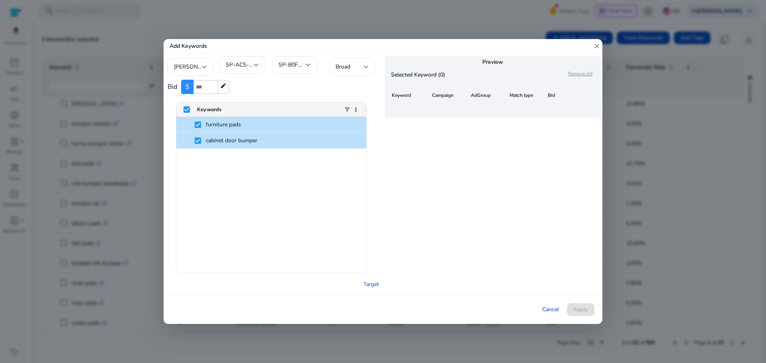
click at [438, 174] on div "Preview Selected Keyword (0) Remove All Keyword Campaign AdGroup Match type Bid" at bounding box center [492, 174] width 219 height 241
click at [207, 83] on input "number" at bounding box center [206, 87] width 24 height 14
type input "****"
click at [402, 179] on div "Preview Selected Keyword (0) Remove All Keyword Campaign AdGroup Match type Bid" at bounding box center [492, 174] width 219 height 241
click at [378, 284] on link "Target" at bounding box center [371, 284] width 16 height 8
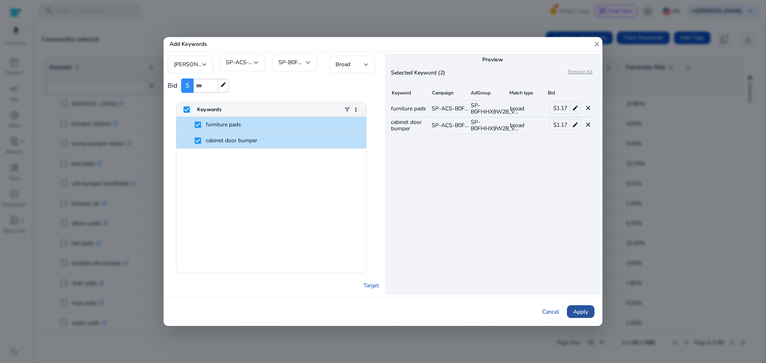
click at [579, 313] on span "Apply" at bounding box center [580, 312] width 15 height 8
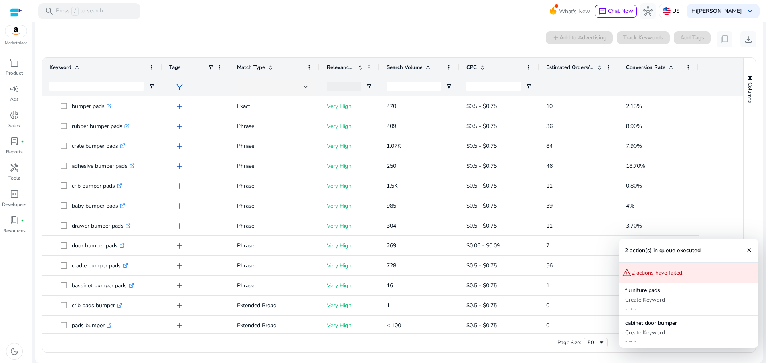
click at [748, 250] on mat-icon "close" at bounding box center [749, 250] width 6 height 6
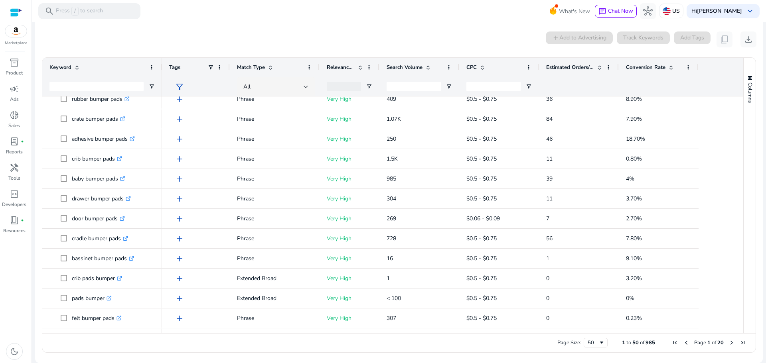
scroll to position [0, 0]
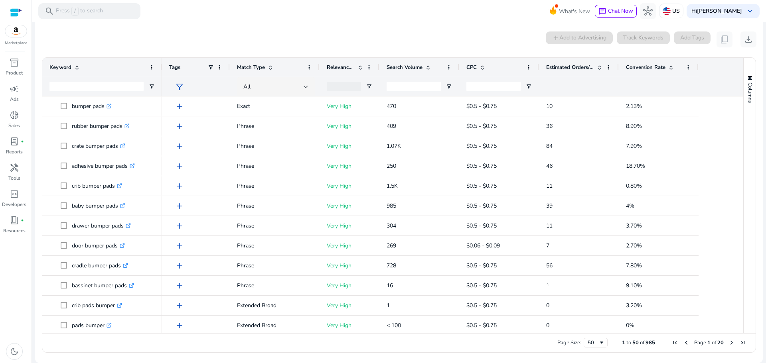
click at [399, 68] on span "Search Volume" at bounding box center [405, 67] width 36 height 7
click at [408, 66] on span "Search Volume" at bounding box center [405, 67] width 36 height 7
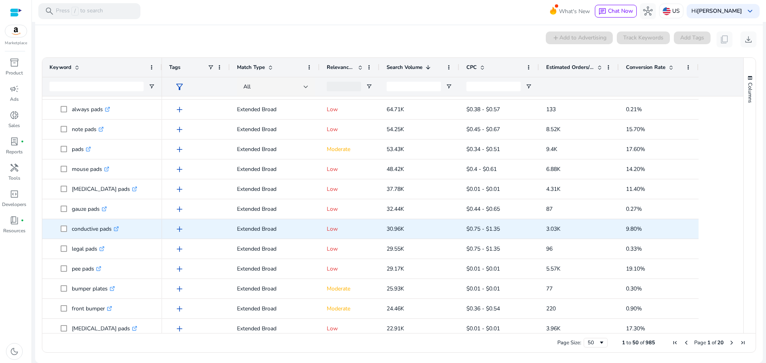
scroll to position [80, 0]
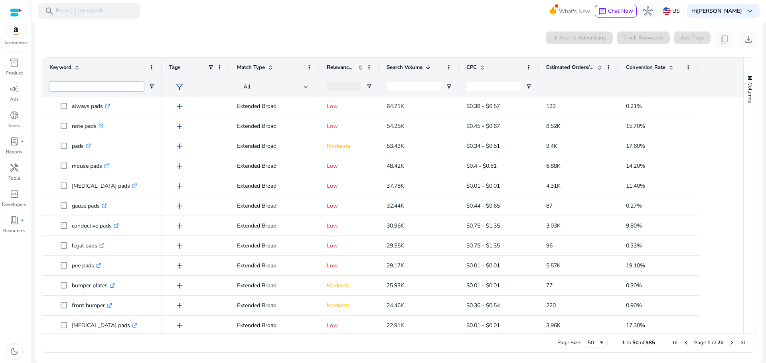
click at [107, 86] on input "Keyword Filter Input" at bounding box center [96, 87] width 94 height 10
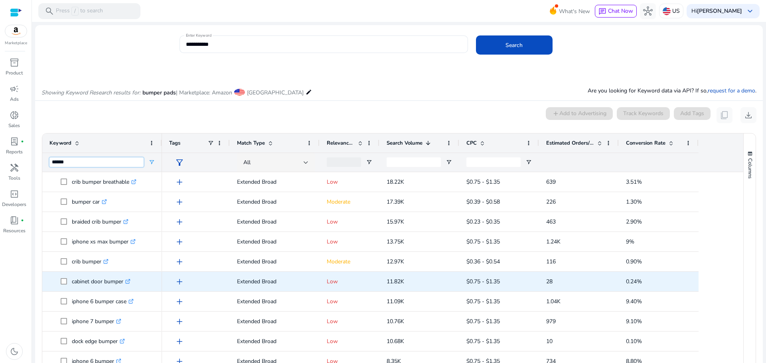
scroll to position [120, 0]
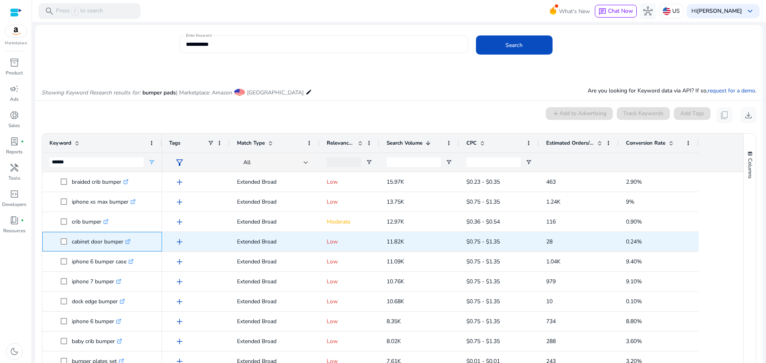
drag, startPoint x: 73, startPoint y: 241, endPoint x: 124, endPoint y: 242, distance: 51.5
click at [124, 242] on span "cabinet door bumper .st0{fill:#2c8af8}" at bounding box center [108, 242] width 94 height 16
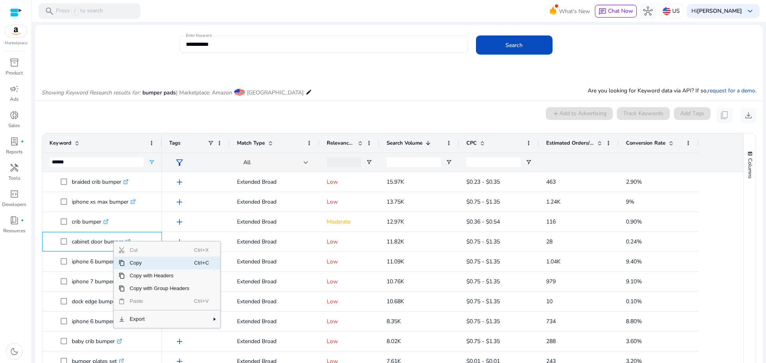
click at [126, 263] on span "Copy" at bounding box center [159, 263] width 69 height 13
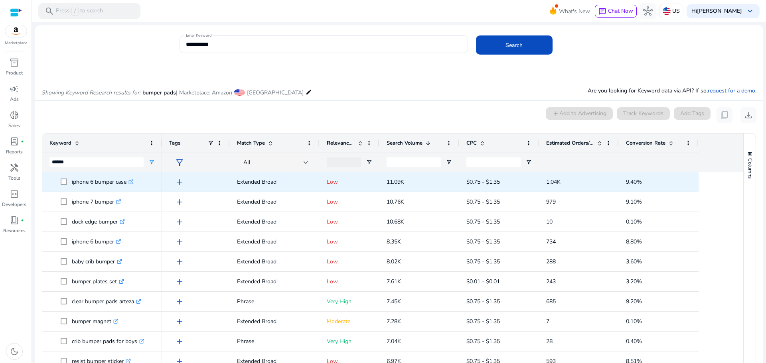
scroll to position [10, 0]
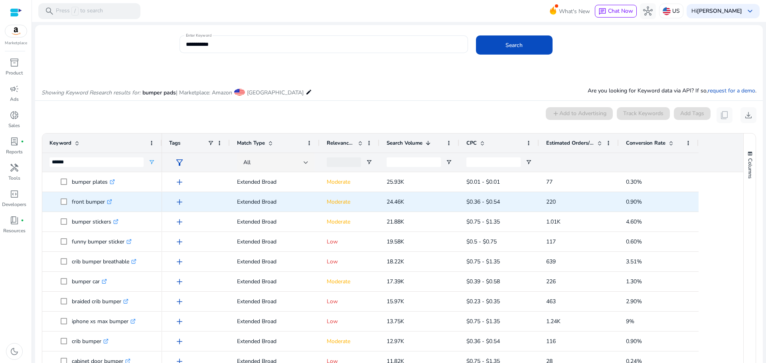
click at [112, 201] on icon at bounding box center [110, 201] width 3 height 3
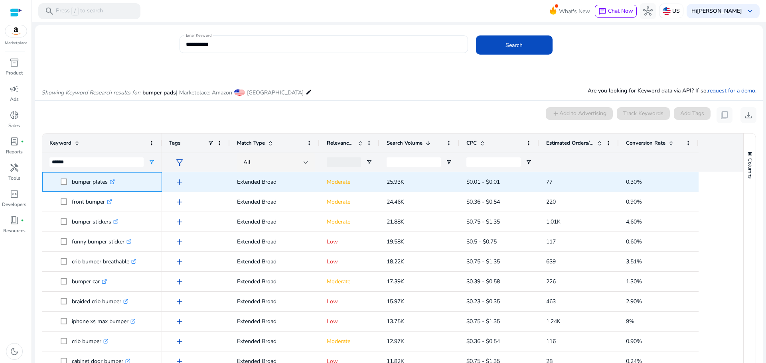
click at [114, 183] on icon ".st0{fill:#2c8af8}" at bounding box center [112, 182] width 5 height 5
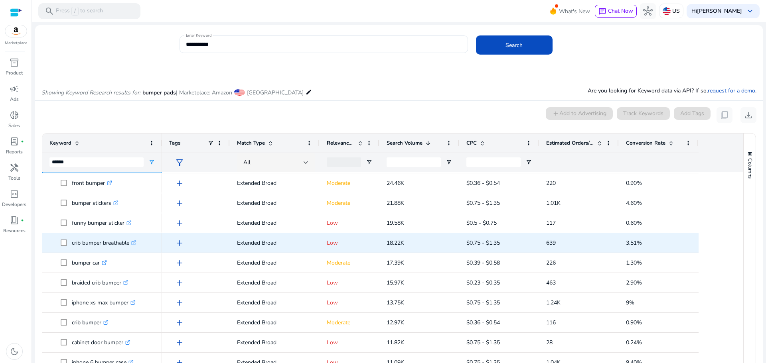
scroll to position [38, 0]
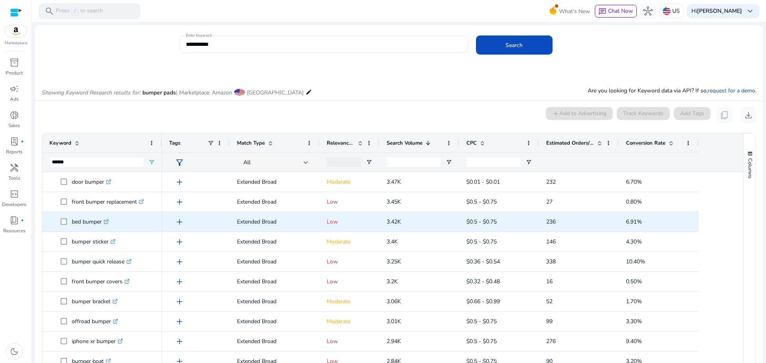
click at [109, 221] on icon at bounding box center [107, 220] width 3 height 3
click at [117, 221] on icon at bounding box center [116, 220] width 3 height 3
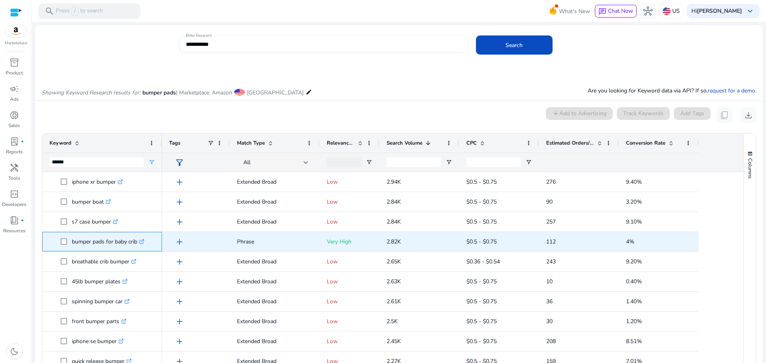
click at [143, 244] on icon at bounding box center [142, 242] width 4 height 4
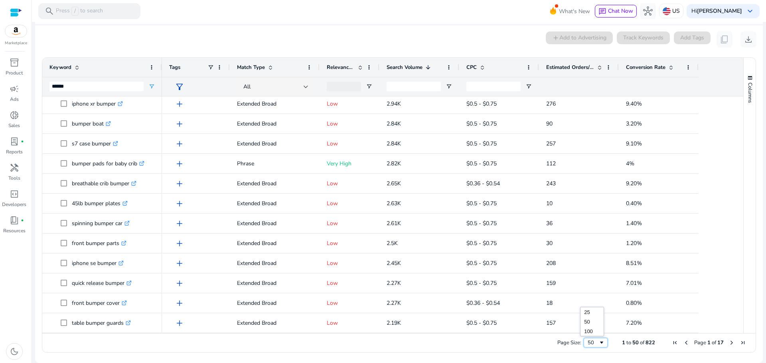
click at [599, 343] on span "Page Size" at bounding box center [602, 343] width 6 height 6
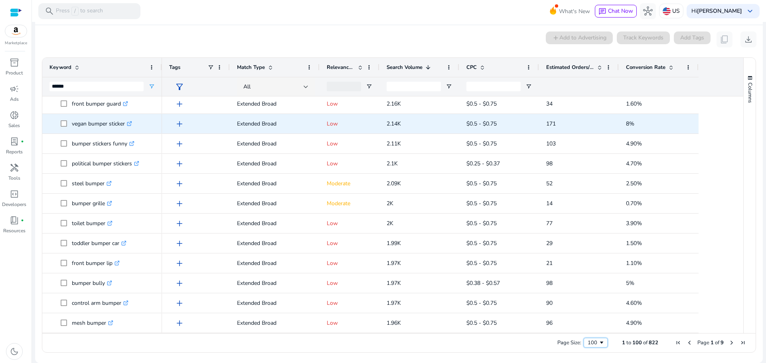
scroll to position [960, 0]
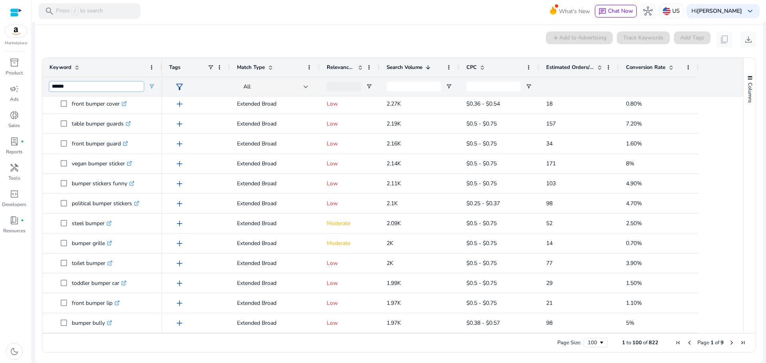
click at [80, 87] on input "******" at bounding box center [96, 87] width 94 height 10
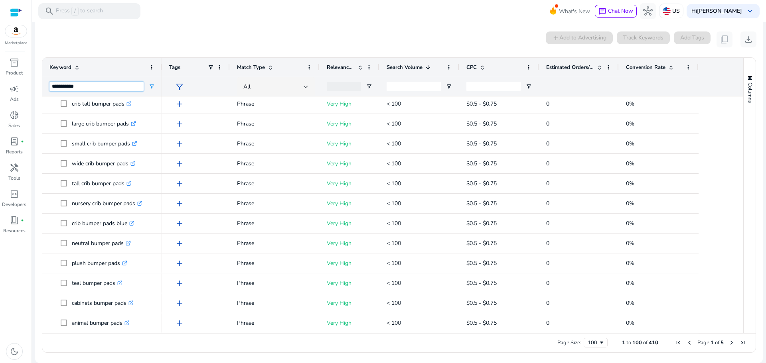
type input "**********"
click at [94, 83] on input "**********" at bounding box center [96, 87] width 94 height 10
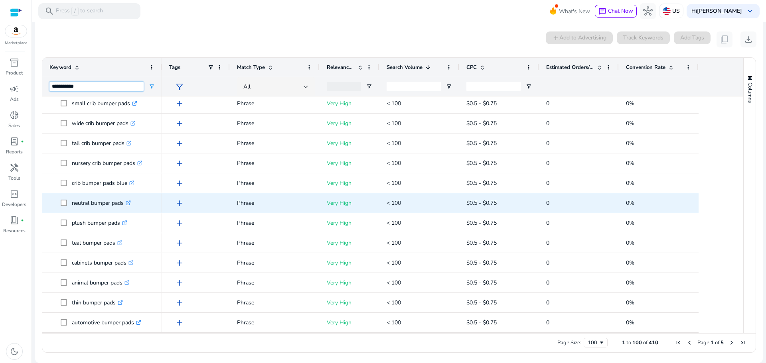
scroll to position [1038, 0]
click at [134, 204] on icon ".st0{fill:#2c8af8}" at bounding box center [132, 203] width 5 height 5
drag, startPoint x: 71, startPoint y: 204, endPoint x: 128, endPoint y: 203, distance: 57.1
click at [128, 203] on span "bumper pads furniture .st0{fill:#2c8af8}" at bounding box center [108, 204] width 94 height 16
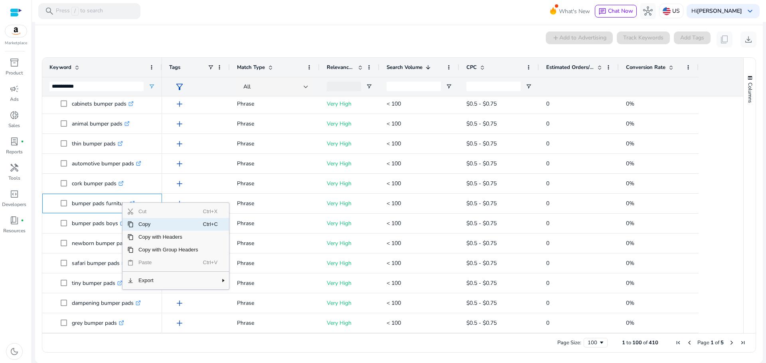
click at [137, 225] on span "Copy" at bounding box center [168, 224] width 69 height 13
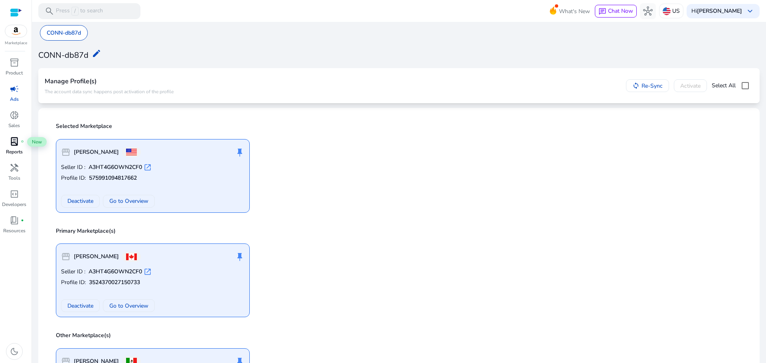
click at [13, 145] on span "lab_profile" at bounding box center [15, 142] width 10 height 10
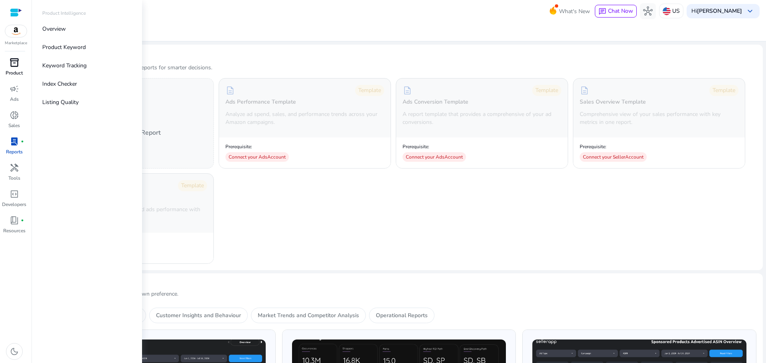
click at [10, 67] on span "inventory_2" at bounding box center [15, 63] width 10 height 10
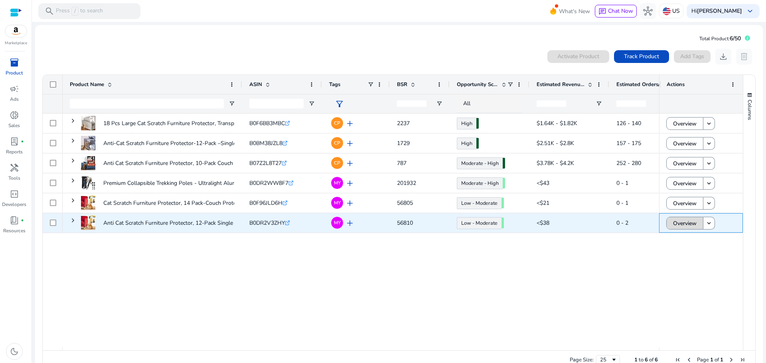
click at [688, 222] on span "Overview" at bounding box center [685, 223] width 24 height 16
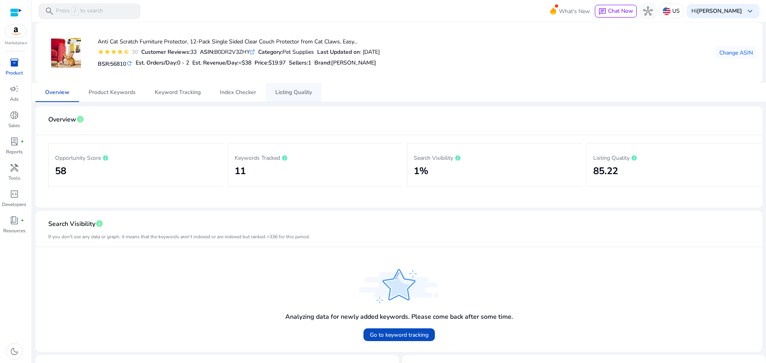
click at [298, 97] on span "Listing Quality" at bounding box center [293, 92] width 37 height 19
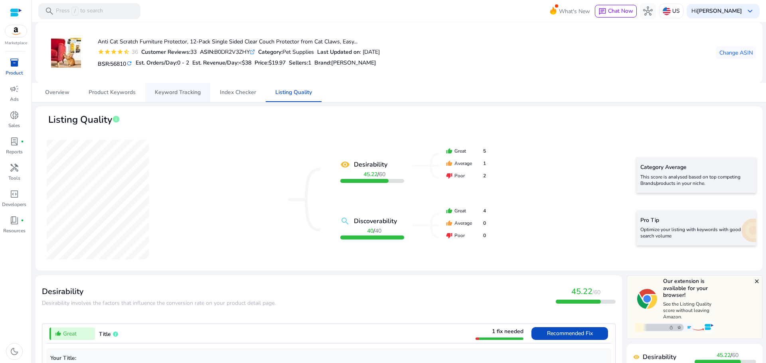
click at [165, 94] on span "Keyword Tracking" at bounding box center [178, 93] width 46 height 6
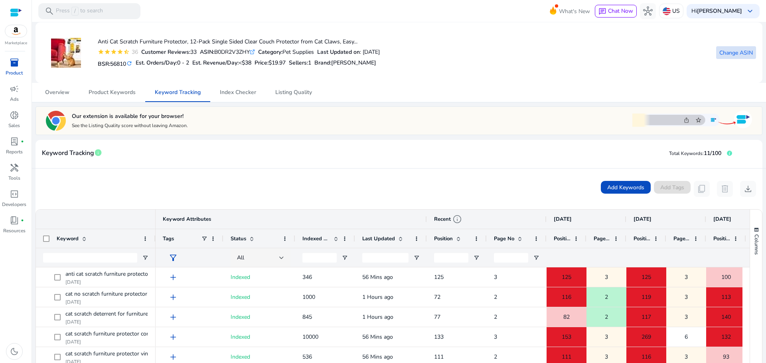
click at [729, 53] on span "Change ASIN" at bounding box center [736, 53] width 34 height 8
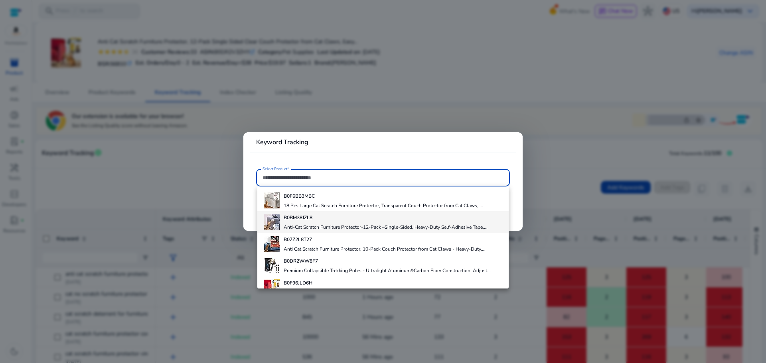
scroll to position [34, 0]
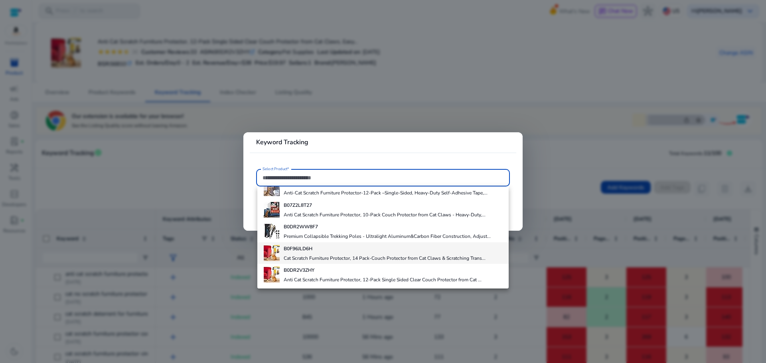
click at [330, 252] on h4 "B0F96JLD6H" at bounding box center [385, 249] width 202 height 6
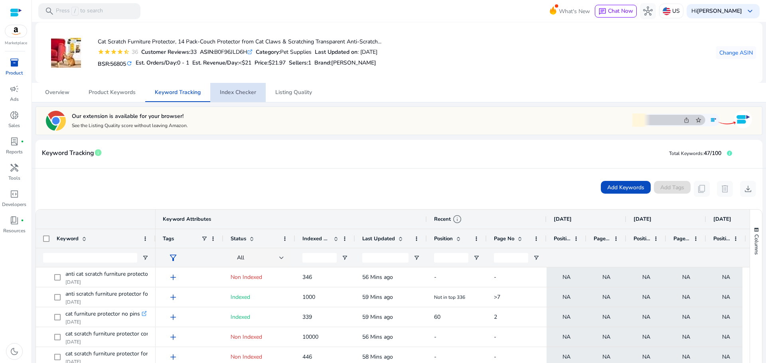
click at [243, 96] on span "Index Checker" at bounding box center [238, 92] width 36 height 19
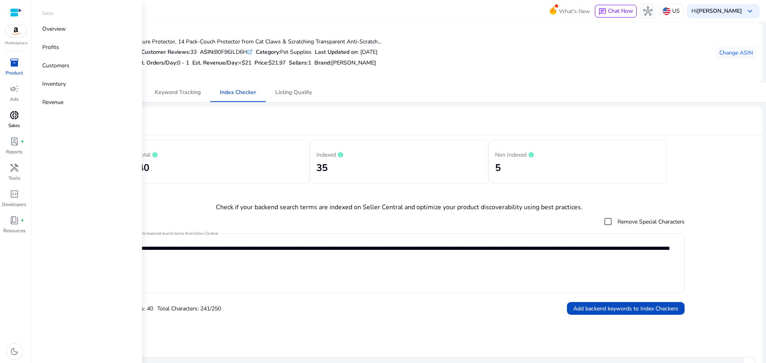
click at [10, 119] on span "donut_small" at bounding box center [15, 116] width 10 height 10
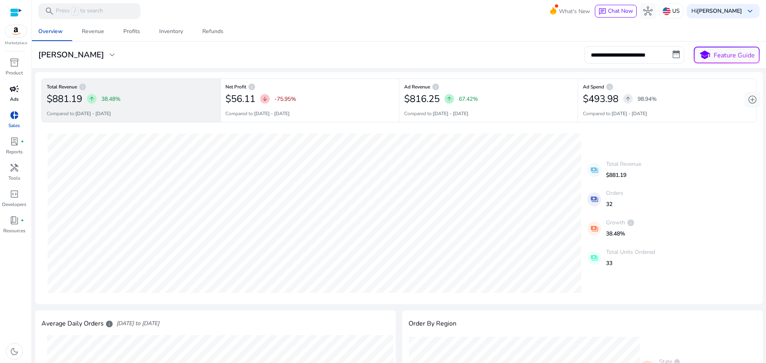
click at [10, 92] on span "campaign" at bounding box center [15, 89] width 10 height 10
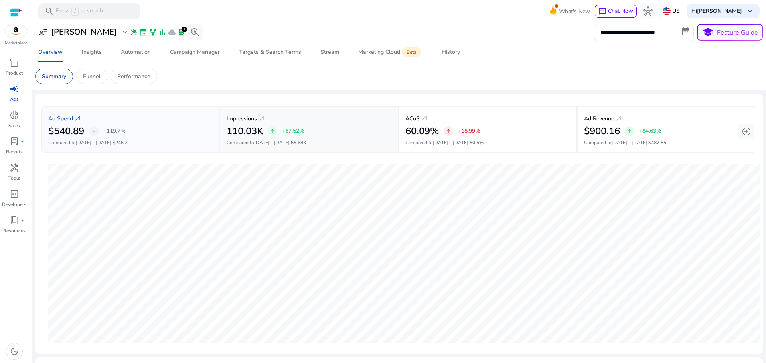
click at [261, 131] on h2 "110.03K" at bounding box center [245, 132] width 36 height 12
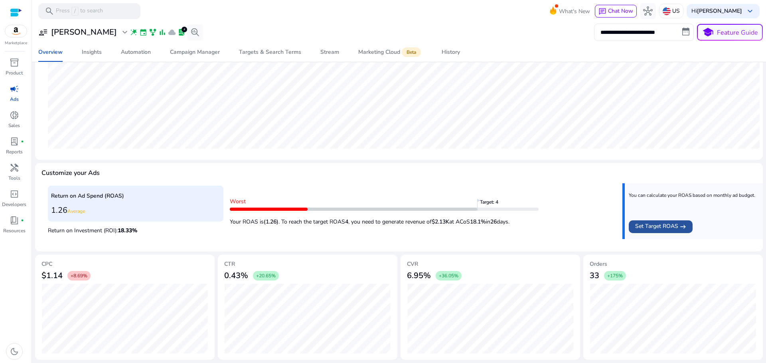
click at [660, 227] on span "Set Target ROAS" at bounding box center [656, 227] width 43 height 10
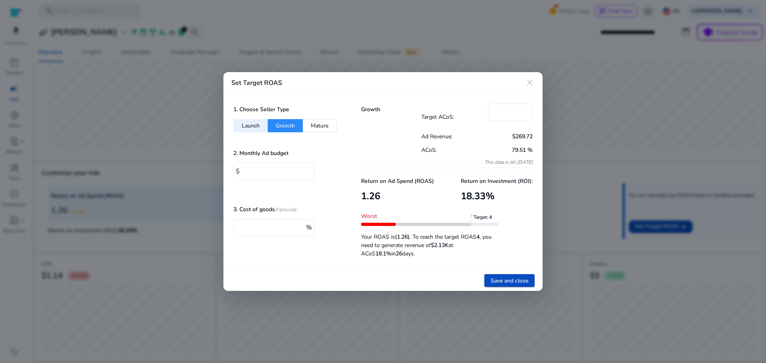
click at [316, 121] on button "Mature" at bounding box center [320, 125] width 34 height 13
click at [297, 119] on button "Growth" at bounding box center [285, 125] width 35 height 13
click at [262, 126] on button "Launch" at bounding box center [250, 125] width 34 height 13
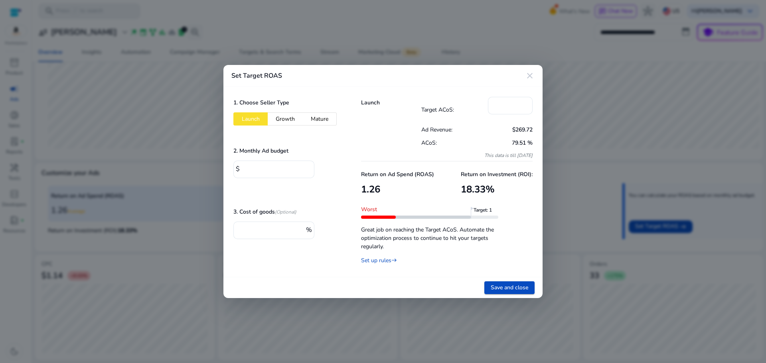
click at [282, 123] on button "Growth" at bounding box center [285, 119] width 35 height 13
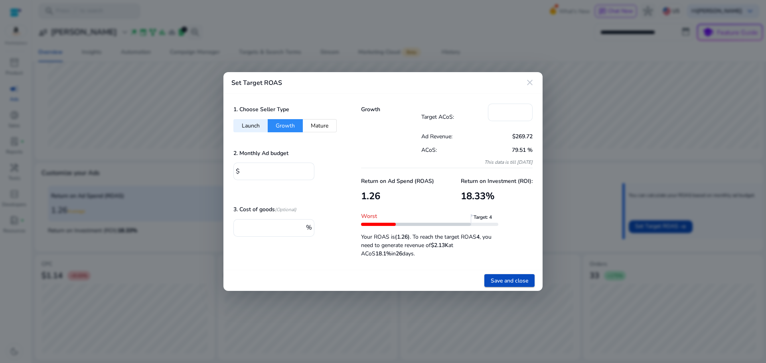
click at [258, 121] on button "Launch" at bounding box center [250, 125] width 34 height 13
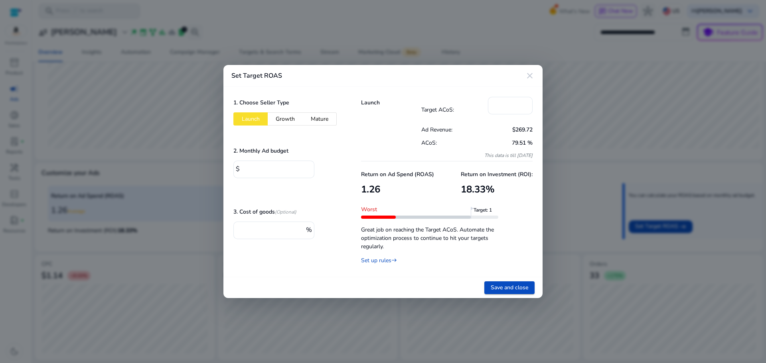
click at [282, 116] on button "Growth" at bounding box center [285, 119] width 35 height 13
type input "**"
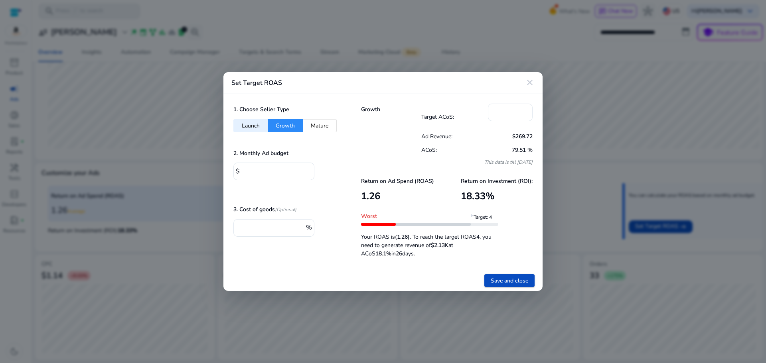
click at [315, 115] on div "1. Choose Seller Type Launch Growth Mature" at bounding box center [287, 118] width 108 height 29
click at [319, 125] on button "Mature" at bounding box center [320, 125] width 34 height 13
click at [533, 80] on mat-icon "close" at bounding box center [530, 83] width 10 height 10
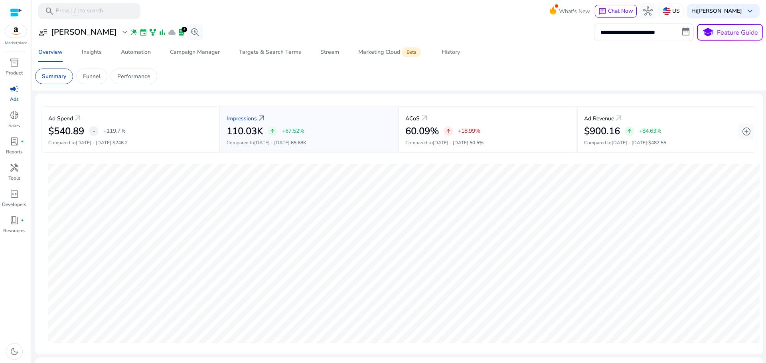
click at [19, 15] on div at bounding box center [16, 12] width 12 height 9
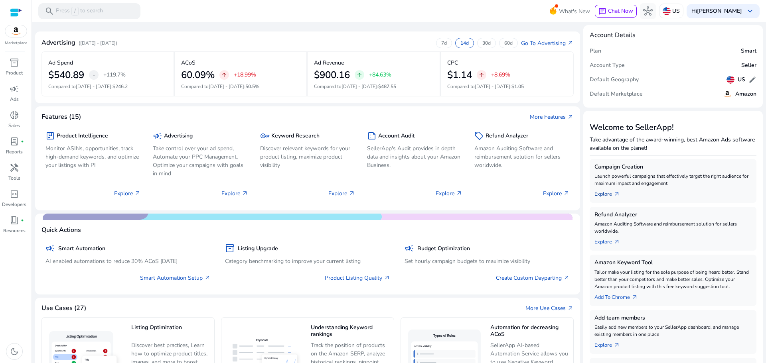
click at [610, 193] on link "Explore arrow_outward" at bounding box center [611, 192] width 32 height 11
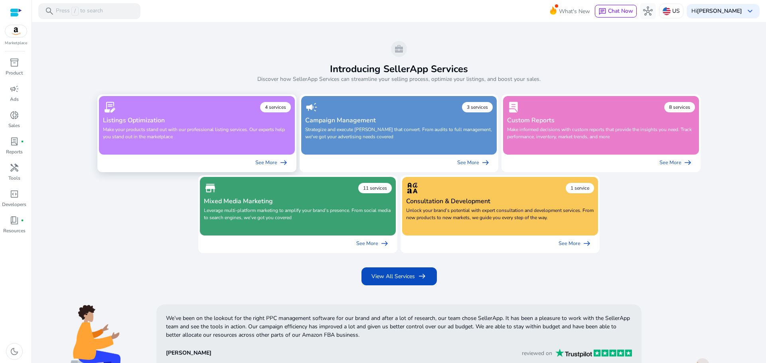
click at [241, 123] on h4 "Listings Optimization" at bounding box center [197, 121] width 188 height 8
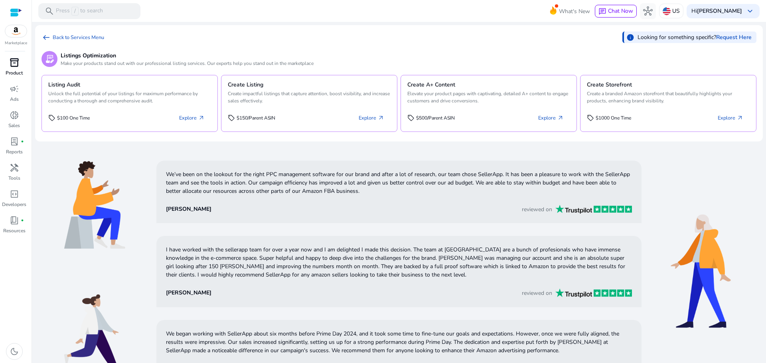
click at [12, 58] on span "inventory_2" at bounding box center [15, 63] width 10 height 10
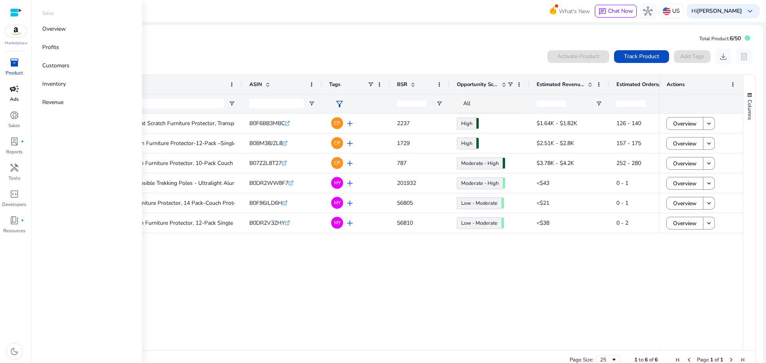
click at [14, 89] on span "campaign" at bounding box center [15, 89] width 10 height 10
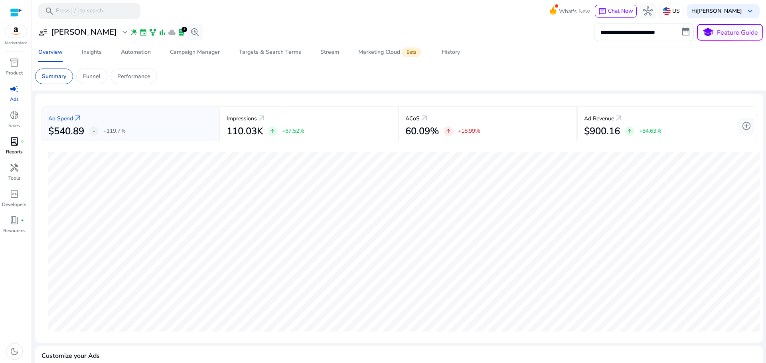
click at [12, 144] on span "lab_profile" at bounding box center [15, 142] width 10 height 10
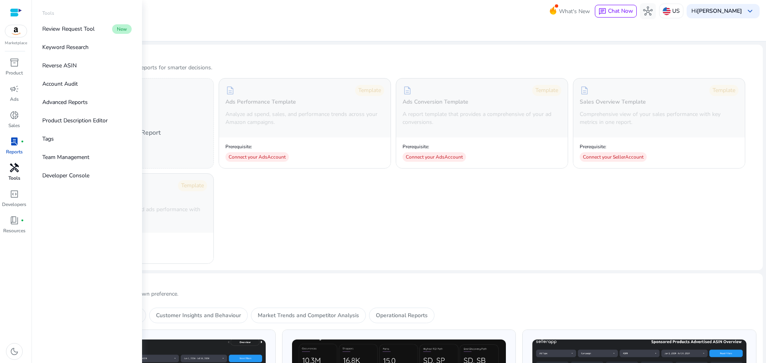
click at [15, 164] on span "handyman" at bounding box center [15, 168] width 10 height 10
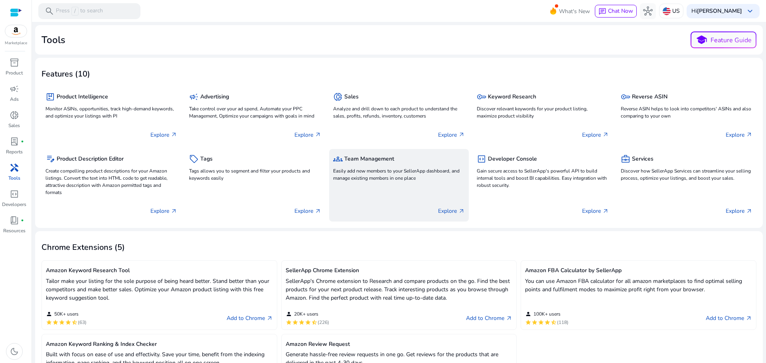
click at [387, 178] on p "Easily add new members to your SellerApp dashboard, and manage existing members…" at bounding box center [399, 175] width 132 height 14
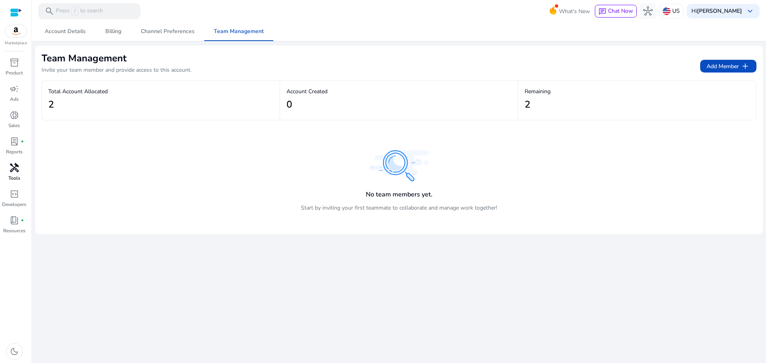
click at [16, 170] on span "handyman" at bounding box center [15, 168] width 10 height 10
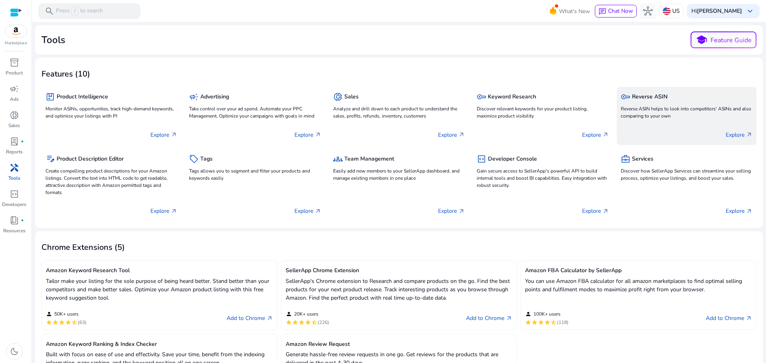
click at [647, 111] on p "Reverse ASIN helps to look into competitors' ASINs and also comparing to your o…" at bounding box center [687, 112] width 132 height 14
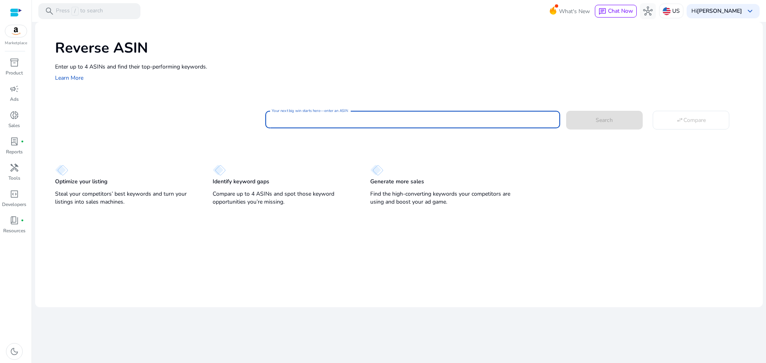
click at [338, 119] on input "Your next big win starts here—enter an ASIN" at bounding box center [413, 119] width 282 height 9
paste input "**********"
type input "**********"
click at [580, 122] on span at bounding box center [604, 120] width 77 height 19
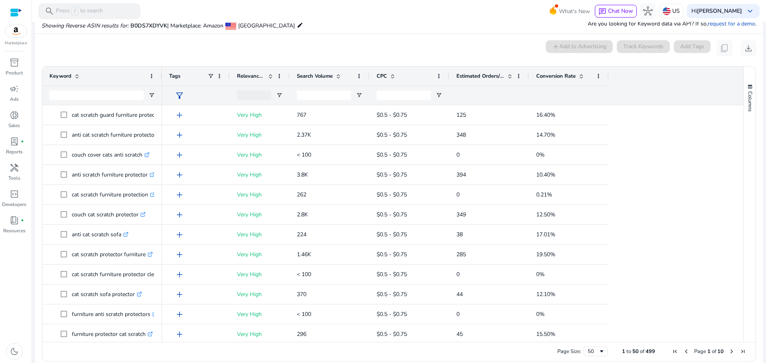
scroll to position [58, 0]
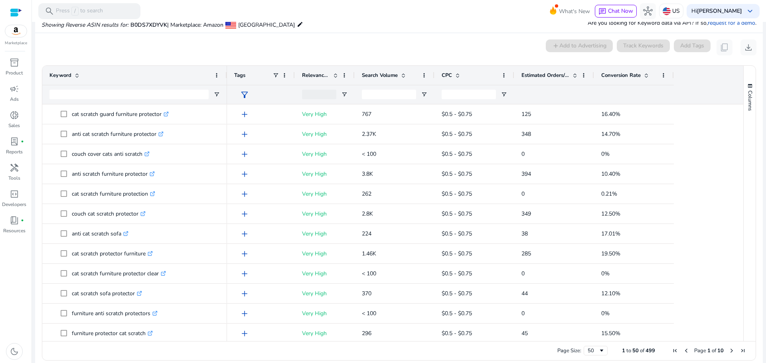
drag, startPoint x: 160, startPoint y: 68, endPoint x: 225, endPoint y: 69, distance: 65.0
click at [225, 69] on div at bounding box center [226, 75] width 3 height 19
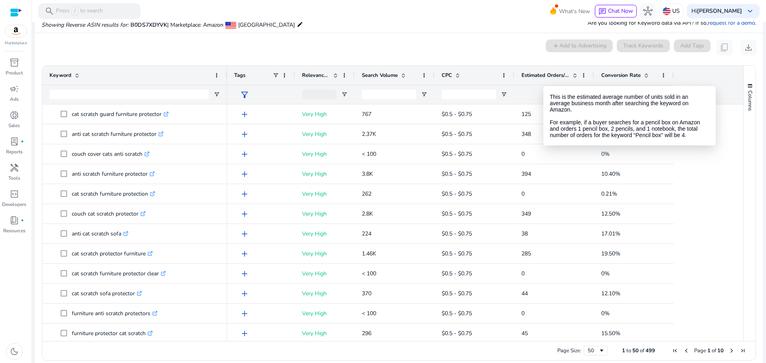
click at [542, 72] on span "Estimated Orders/Month" at bounding box center [545, 75] width 48 height 7
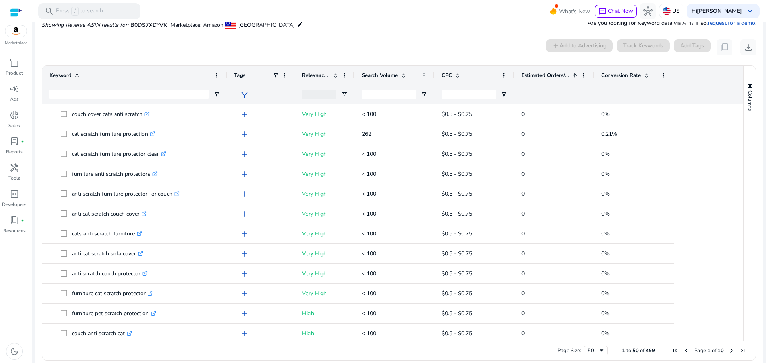
click at [542, 72] on span "Estimated Orders/Month" at bounding box center [545, 75] width 48 height 7
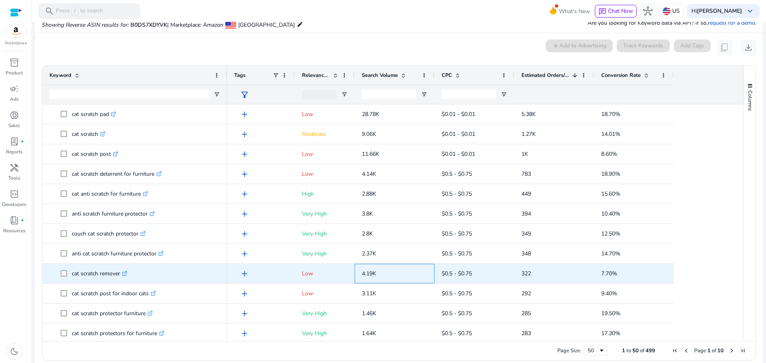
click at [374, 275] on span "4.19K" at bounding box center [369, 274] width 14 height 8
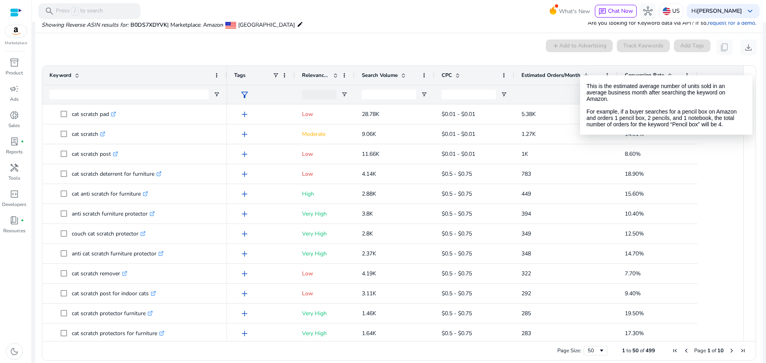
drag, startPoint x: 593, startPoint y: 69, endPoint x: 617, endPoint y: 71, distance: 23.6
click at [617, 71] on div at bounding box center [617, 75] width 3 height 19
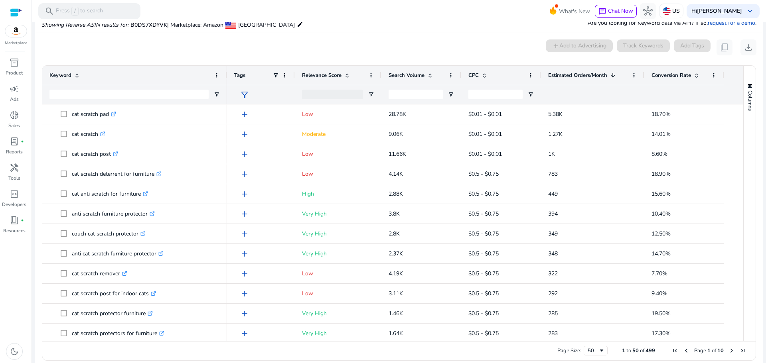
drag, startPoint x: 354, startPoint y: 71, endPoint x: 381, endPoint y: 71, distance: 26.7
click at [381, 71] on div at bounding box center [380, 75] width 3 height 19
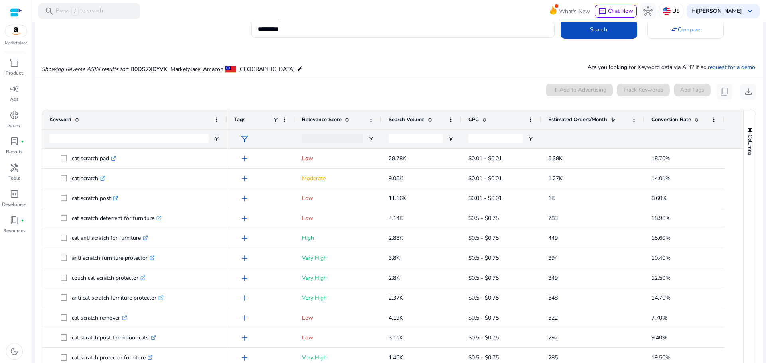
scroll to position [0, 0]
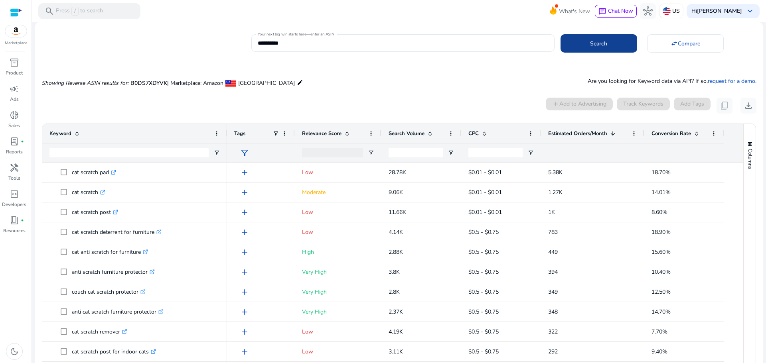
click at [602, 41] on span "Search" at bounding box center [598, 44] width 17 height 8
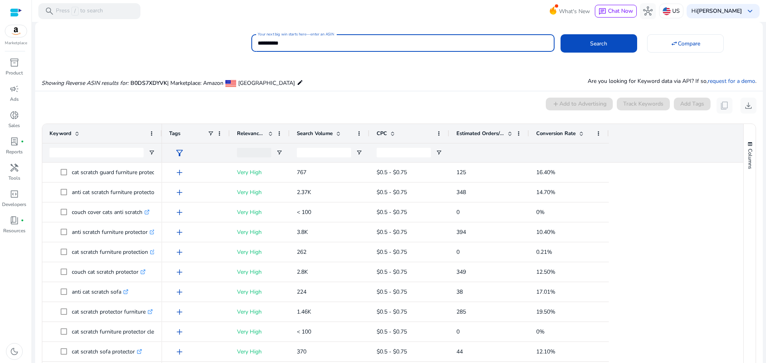
click at [265, 40] on input "**********" at bounding box center [403, 43] width 290 height 9
click at [265, 38] on div "**********" at bounding box center [403, 43] width 290 height 18
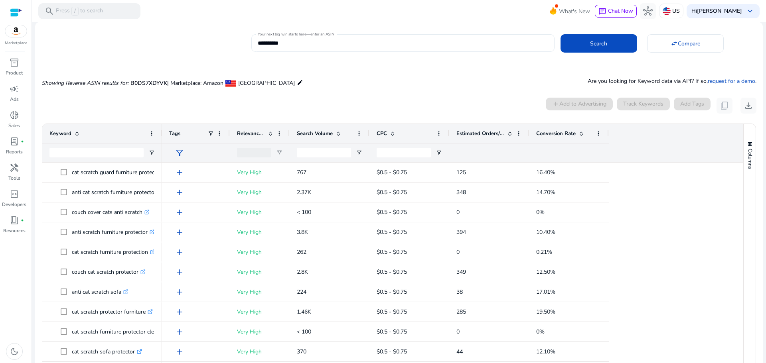
drag, startPoint x: 265, startPoint y: 38, endPoint x: 257, endPoint y: 41, distance: 9.0
click at [257, 41] on div "**********" at bounding box center [402, 43] width 303 height 18
drag, startPoint x: 257, startPoint y: 41, endPoint x: 263, endPoint y: 40, distance: 6.5
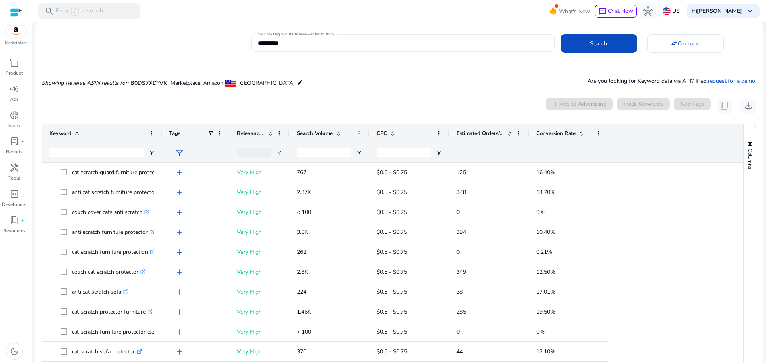
click at [263, 40] on input "**********" at bounding box center [403, 43] width 290 height 9
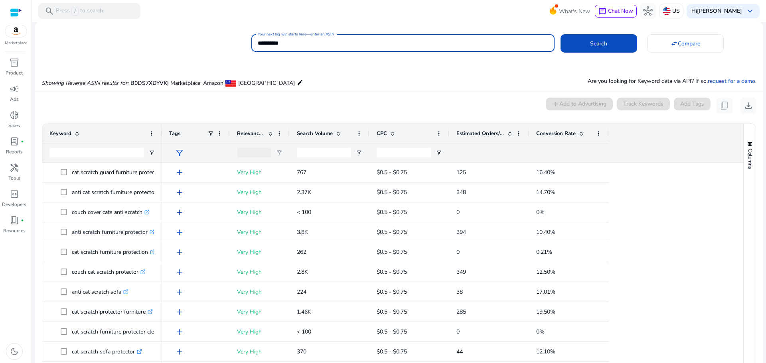
click at [263, 40] on input "**********" at bounding box center [403, 43] width 290 height 9
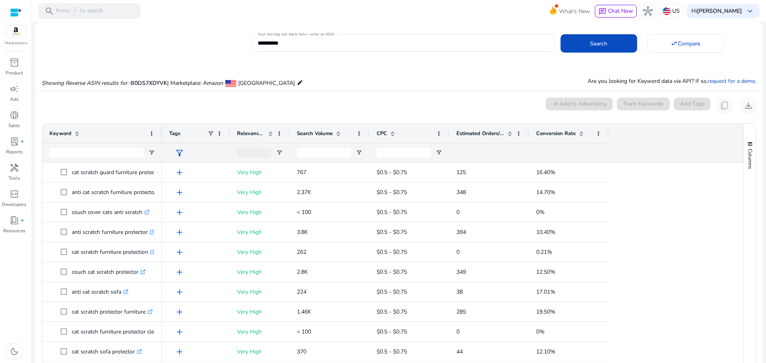
click at [162, 128] on div "Keyword" at bounding box center [102, 143] width 120 height 38
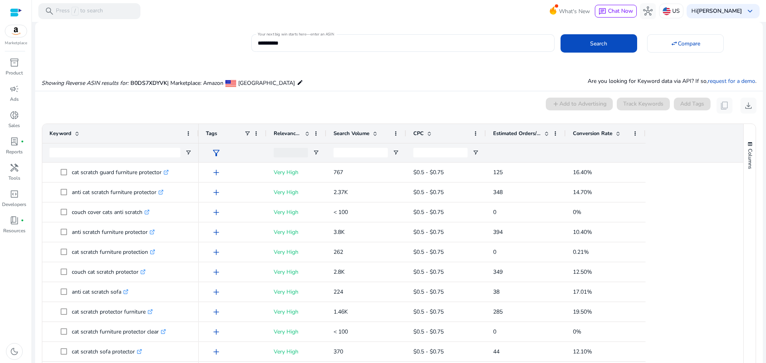
drag, startPoint x: 161, startPoint y: 126, endPoint x: 198, endPoint y: 123, distance: 37.2
click at [198, 124] on div "Drag here to set row groups Drag here to set column labels Keyword Tags 0" at bounding box center [399, 272] width 714 height 296
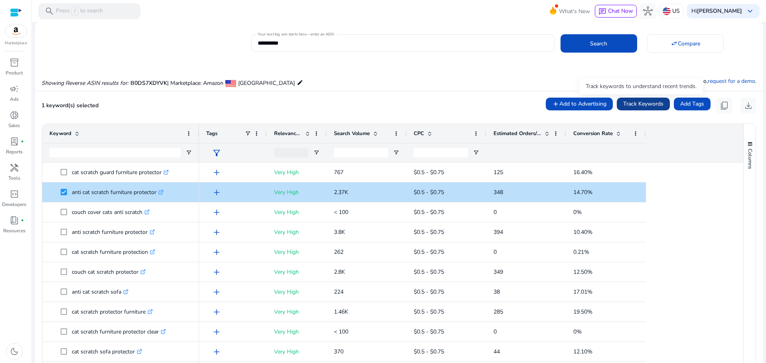
click at [640, 105] on span "Track Keywords" at bounding box center [643, 104] width 40 height 8
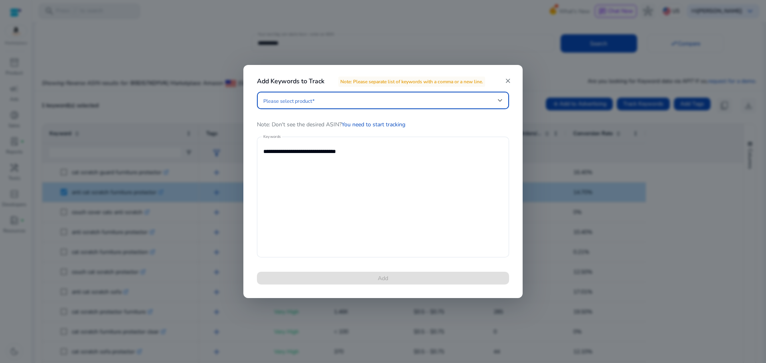
click at [329, 102] on span at bounding box center [380, 100] width 235 height 9
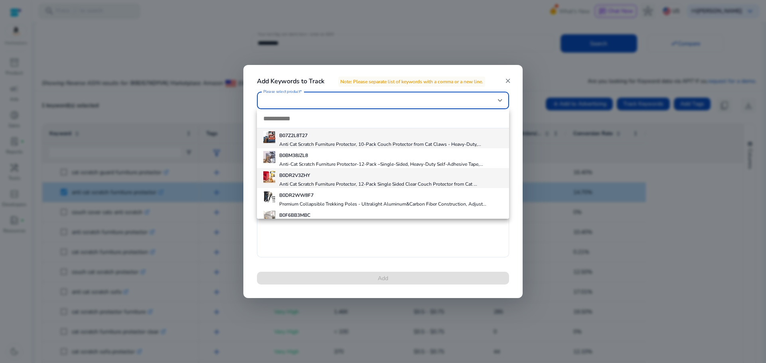
scroll to position [32, 0]
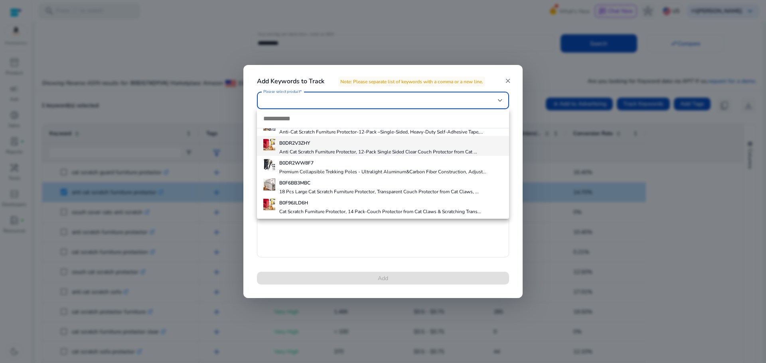
click at [316, 150] on h4 "Anti Cat Scratch Furniture Protector, 12-Pack Single Sided Clear Couch Protecto…" at bounding box center [378, 152] width 198 height 6
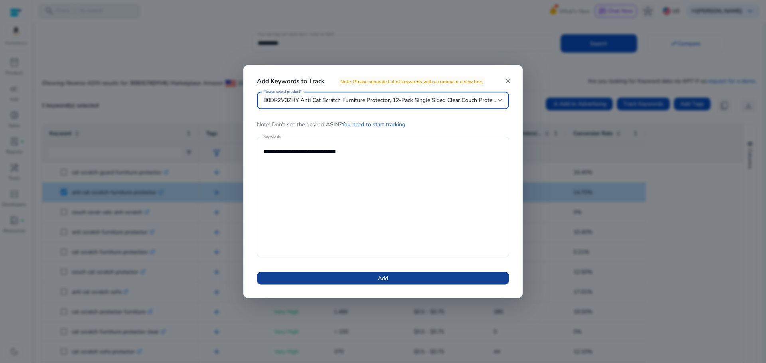
click at [381, 277] on span "Add" at bounding box center [383, 279] width 10 height 8
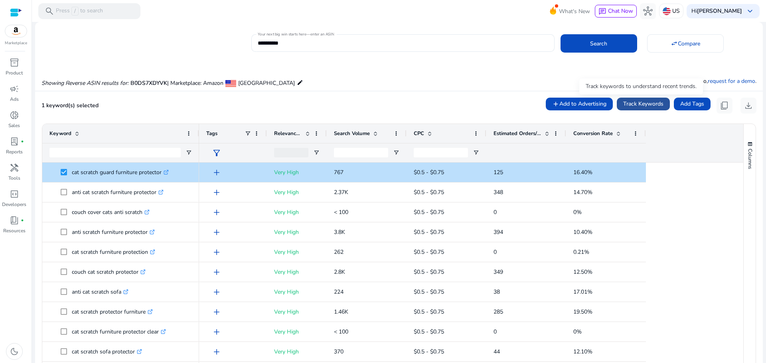
click at [642, 104] on span "Track Keywords" at bounding box center [643, 104] width 40 height 8
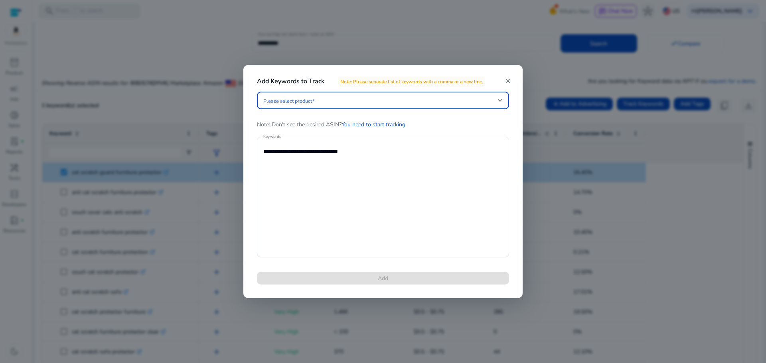
click at [354, 93] on div at bounding box center [382, 101] width 239 height 18
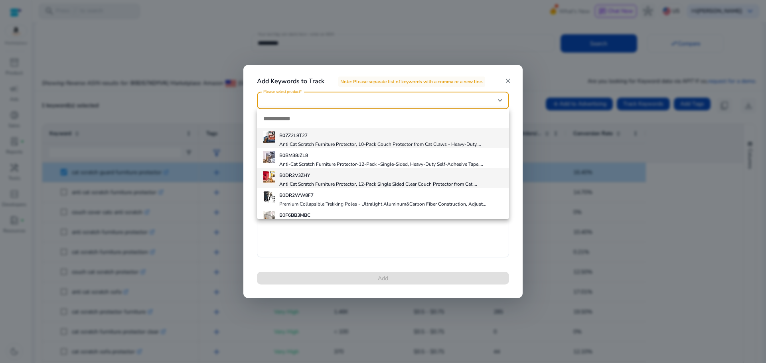
click at [330, 175] on h5 "B0DR2V3ZHY" at bounding box center [378, 175] width 198 height 6
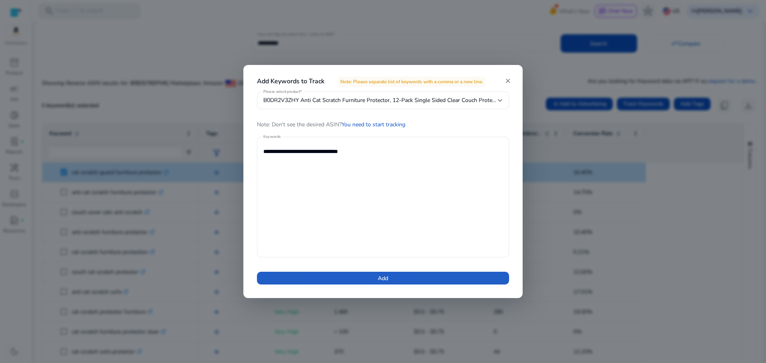
click at [356, 280] on span at bounding box center [383, 278] width 252 height 19
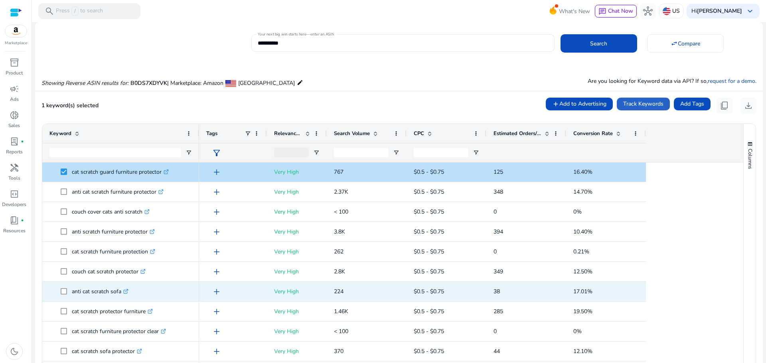
scroll to position [0, 0]
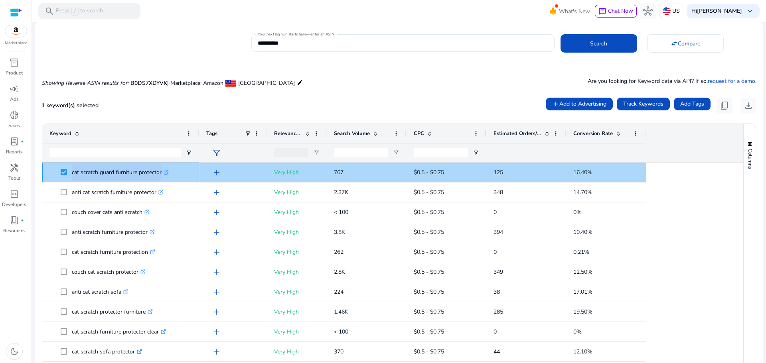
drag, startPoint x: 71, startPoint y: 170, endPoint x: 160, endPoint y: 172, distance: 89.4
click at [160, 172] on span "cat scratch guard furniture protector .st0{fill:#2c8af8}" at bounding box center [126, 172] width 131 height 16
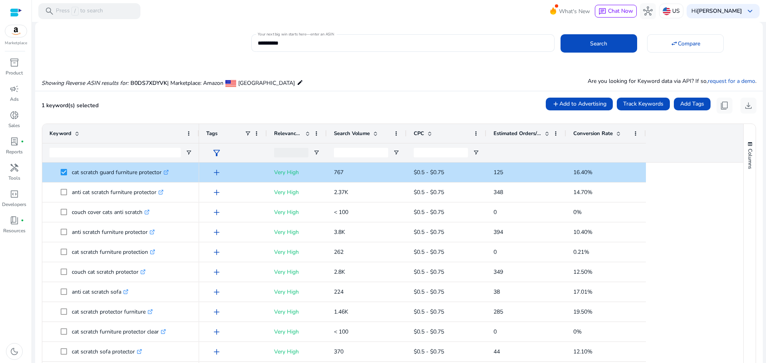
click at [138, 104] on div "1 keyword(s) selected add Add to Advertising Track Keywords Add Tags content_co…" at bounding box center [398, 106] width 715 height 16
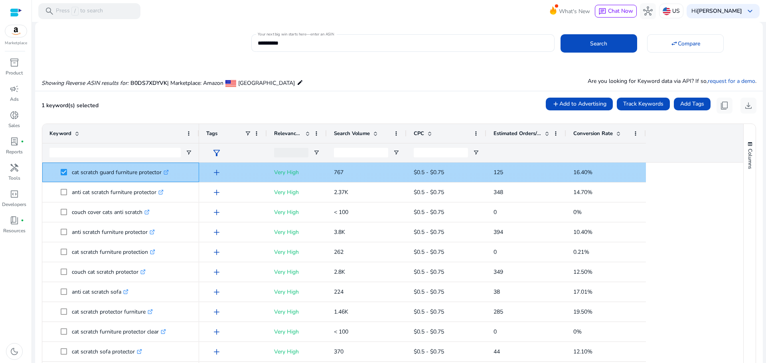
click at [66, 174] on span "cat scratch guard furniture protector .st0{fill:#2c8af8}" at bounding box center [126, 172] width 131 height 16
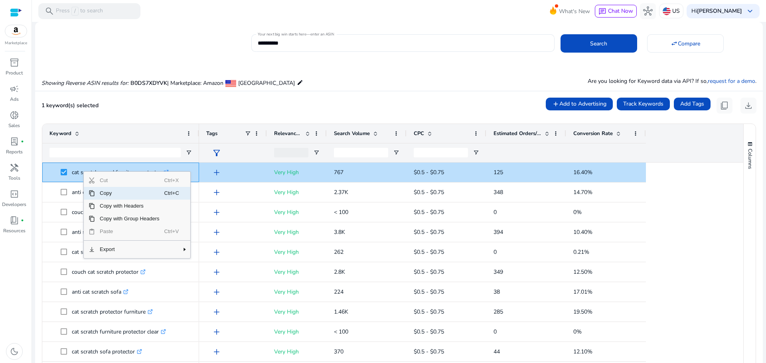
click at [99, 192] on span "Copy" at bounding box center [129, 193] width 69 height 13
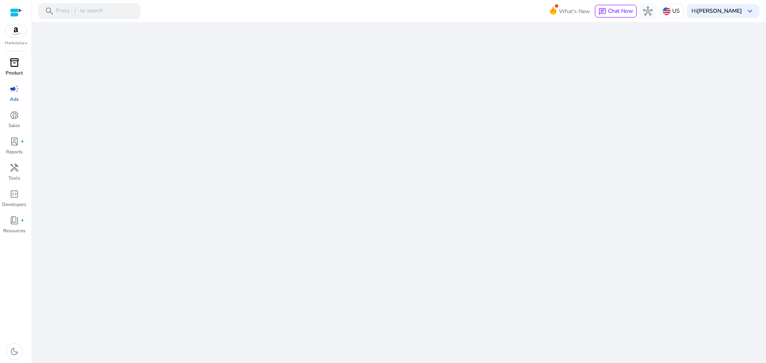
click at [20, 66] on div "inventory_2" at bounding box center [14, 62] width 22 height 13
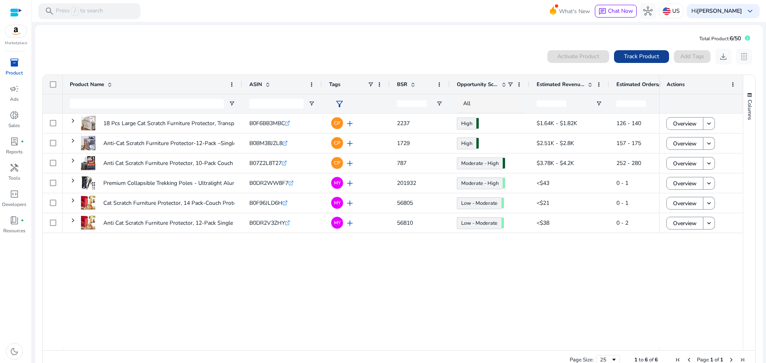
click at [646, 49] on span at bounding box center [641, 56] width 55 height 19
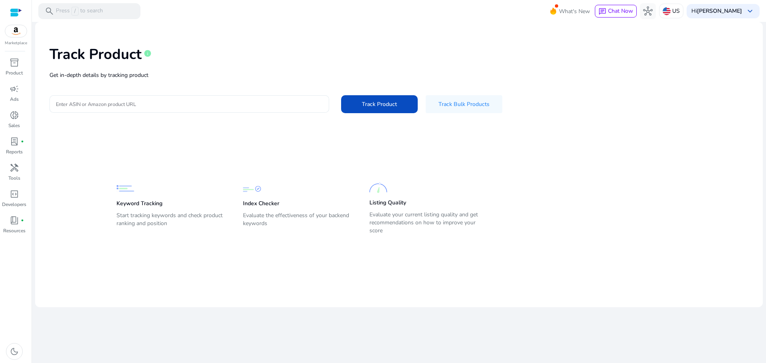
click at [169, 101] on input "Enter ASIN or Amazon product URL" at bounding box center [189, 104] width 267 height 9
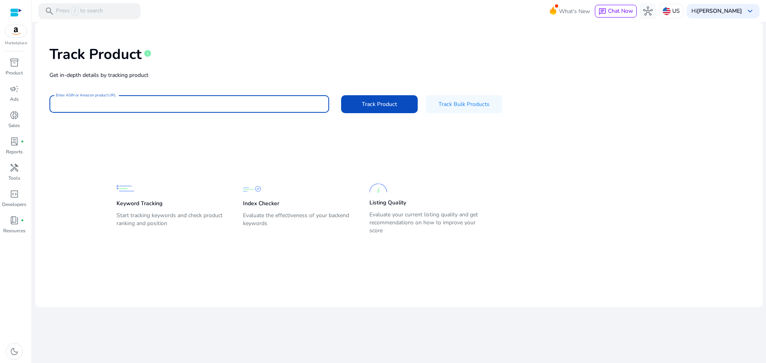
paste input "**********"
type input "**********"
click at [387, 104] on span "Track Product" at bounding box center [379, 104] width 35 height 8
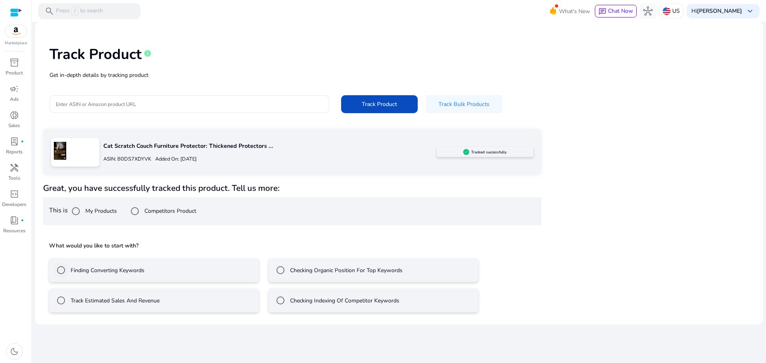
click at [111, 272] on label "Finding Converting Keywords" at bounding box center [106, 271] width 75 height 8
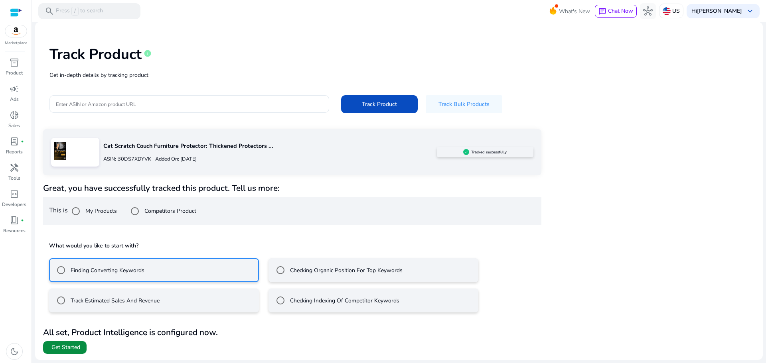
click at [71, 348] on span "Get Started" at bounding box center [65, 348] width 29 height 8
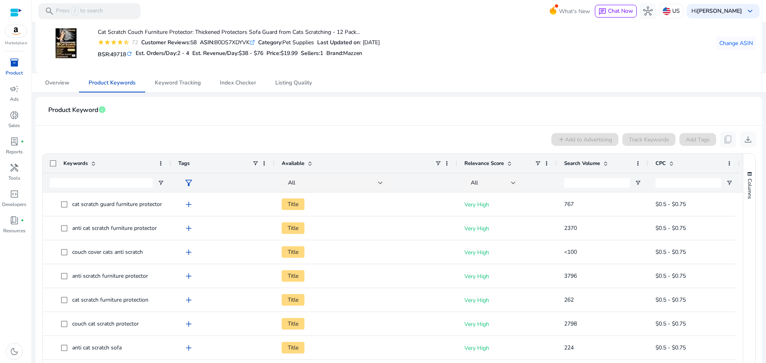
scroll to position [40, 0]
click at [296, 84] on span "Listing Quality" at bounding box center [293, 82] width 37 height 6
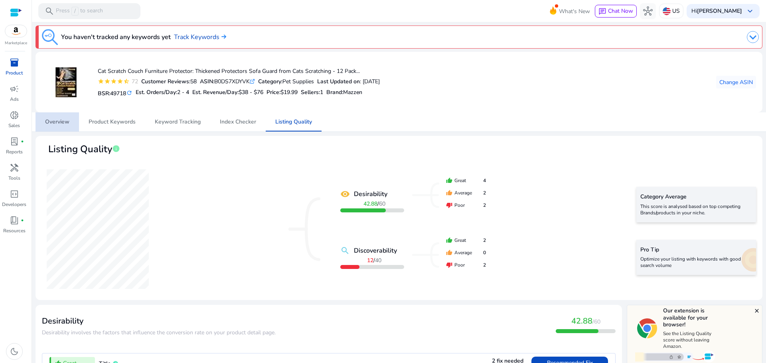
click at [59, 125] on span "Overview" at bounding box center [57, 122] width 24 height 6
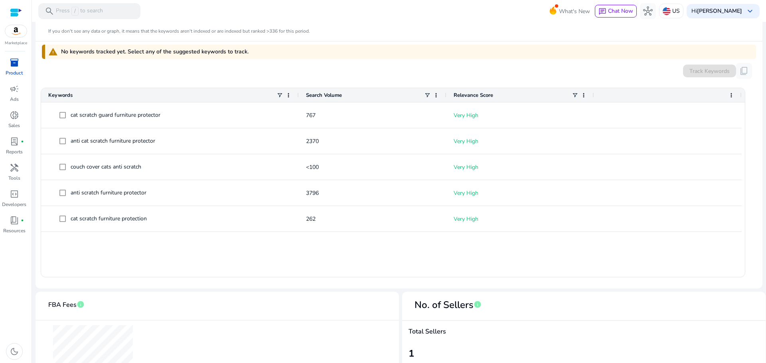
scroll to position [239, 0]
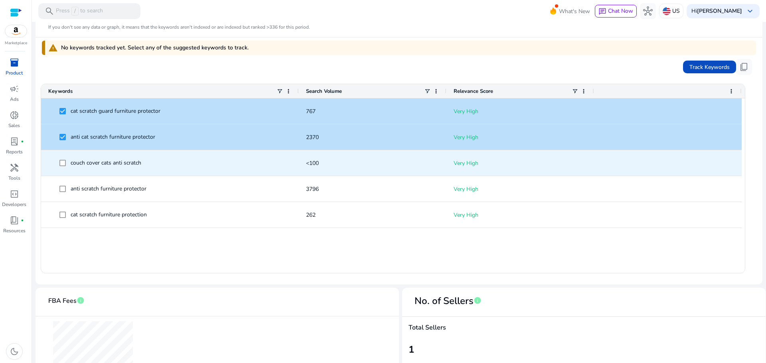
click at [61, 159] on span at bounding box center [64, 163] width 11 height 16
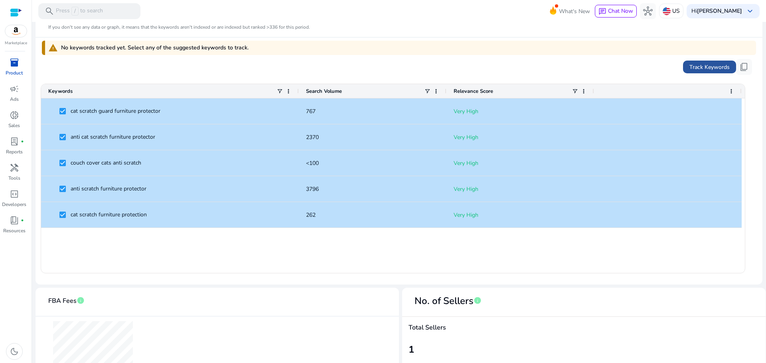
click at [683, 62] on span at bounding box center [709, 66] width 53 height 19
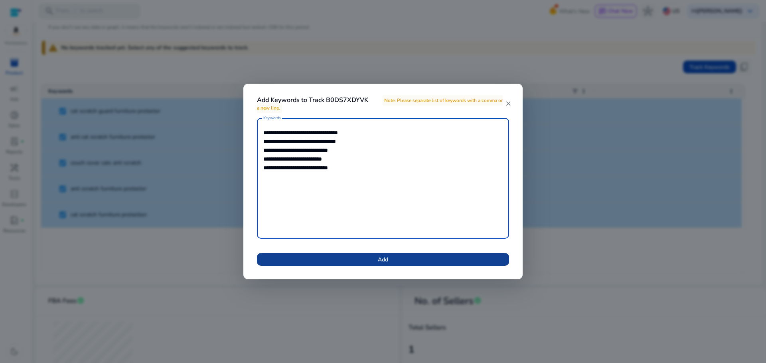
click at [391, 256] on span at bounding box center [383, 259] width 252 height 19
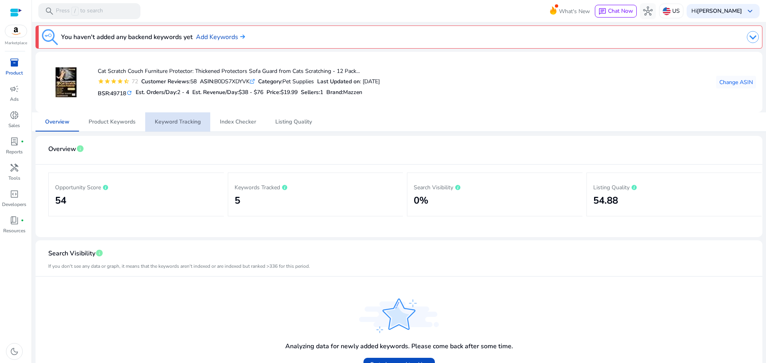
click at [167, 127] on span "Keyword Tracking" at bounding box center [178, 122] width 46 height 19
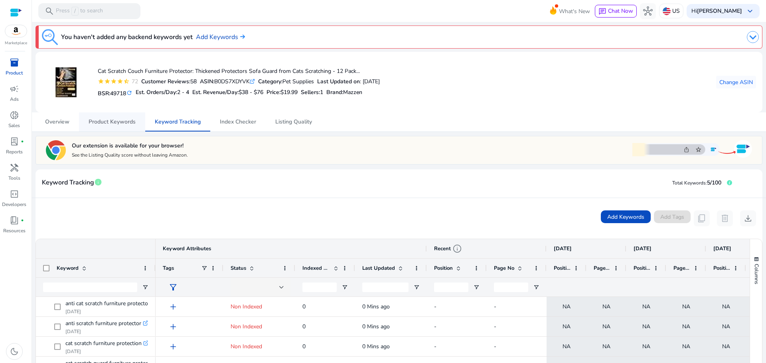
click at [104, 125] on span "Product Keywords" at bounding box center [112, 122] width 47 height 6
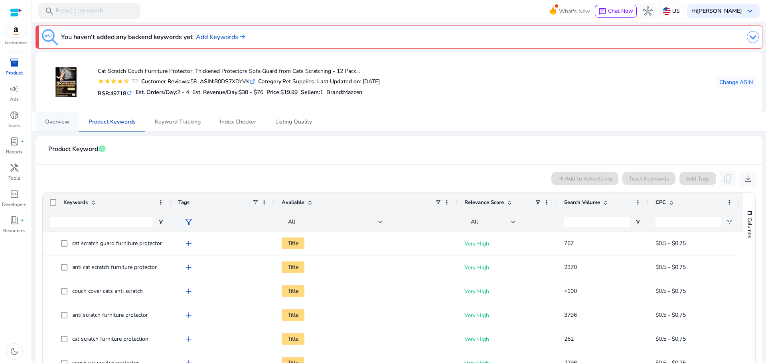
click at [59, 121] on span "Overview" at bounding box center [57, 122] width 24 height 6
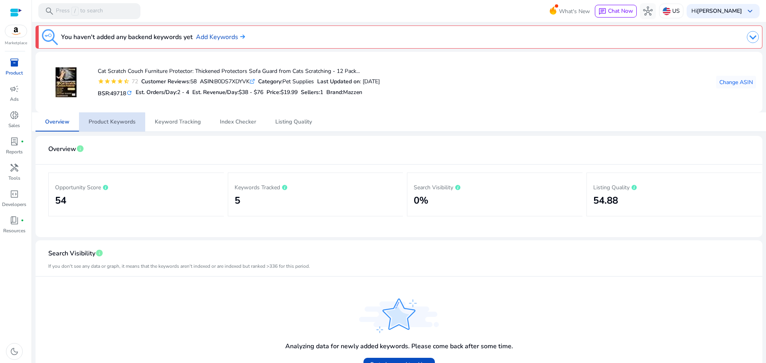
click at [107, 127] on span "Product Keywords" at bounding box center [112, 122] width 47 height 19
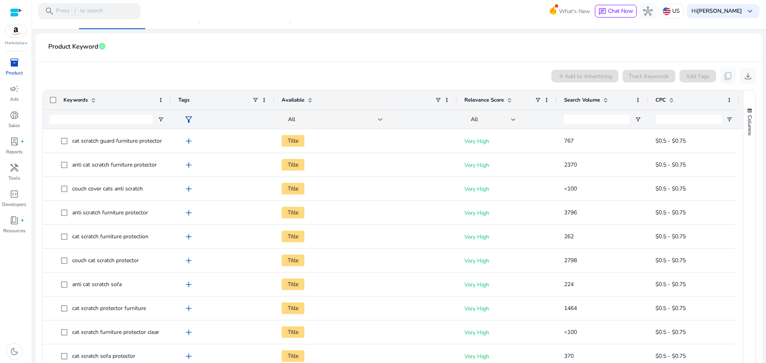
scroll to position [37, 0]
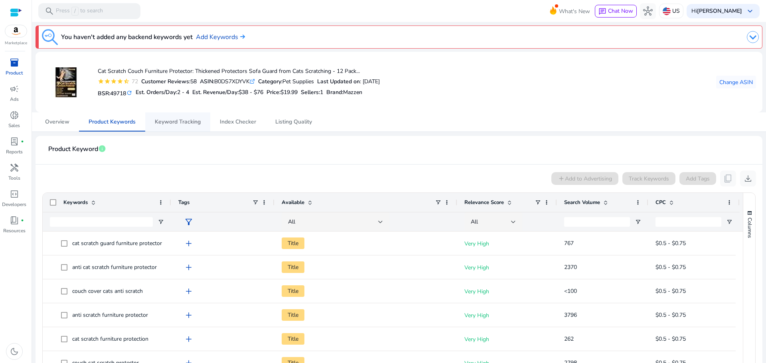
click at [174, 125] on span "Keyword Tracking" at bounding box center [178, 122] width 46 height 6
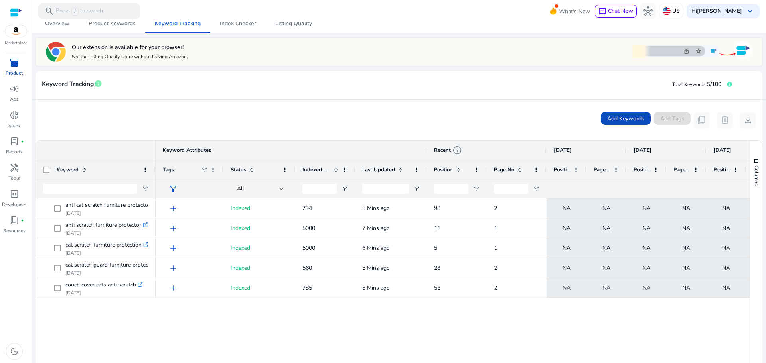
scroll to position [120, 0]
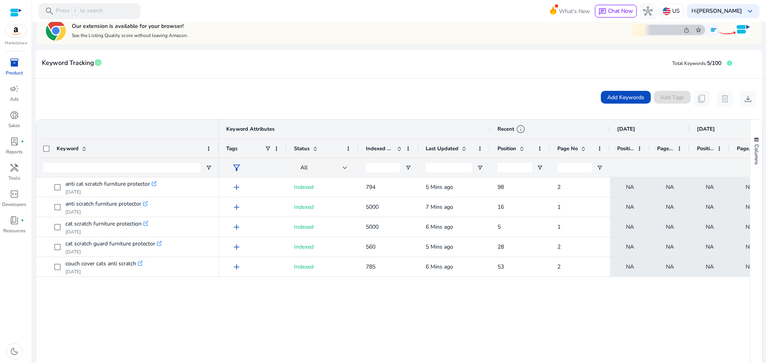
drag, startPoint x: 154, startPoint y: 146, endPoint x: 219, endPoint y: 152, distance: 65.3
click at [219, 152] on div at bounding box center [218, 148] width 3 height 19
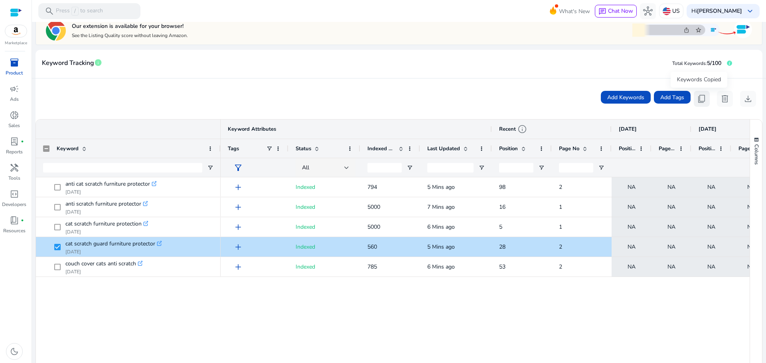
click at [697, 102] on span "content_copy" at bounding box center [702, 99] width 10 height 10
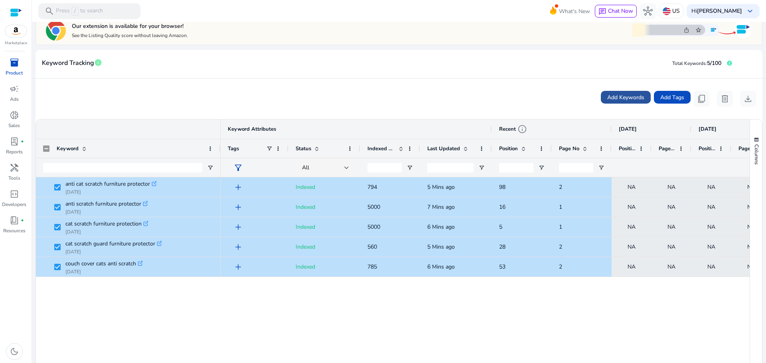
click at [628, 101] on span "Add Keywords" at bounding box center [625, 97] width 37 height 8
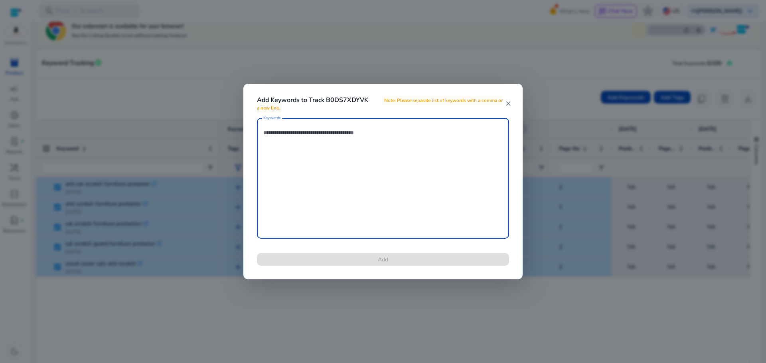
paste textarea "**********"
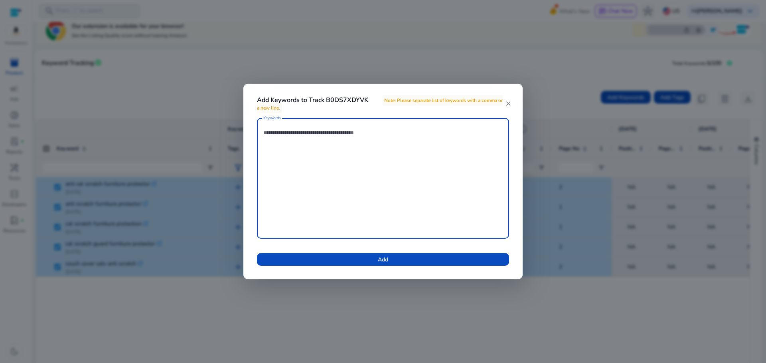
type textarea "**********"
drag, startPoint x: 362, startPoint y: 140, endPoint x: 183, endPoint y: 130, distance: 179.4
click at [186, 130] on div "**********" at bounding box center [383, 181] width 766 height 363
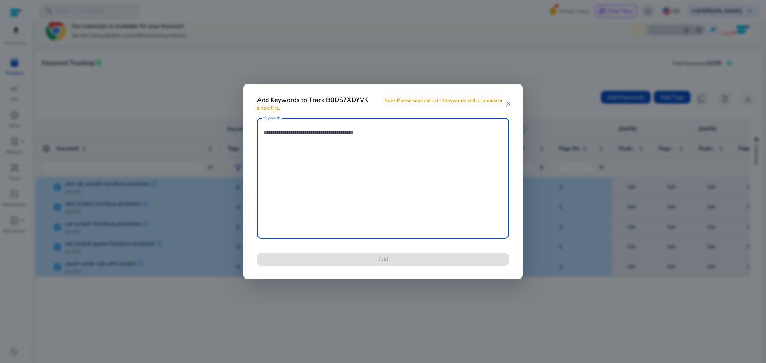
click at [508, 106] on mat-icon "close" at bounding box center [508, 103] width 6 height 7
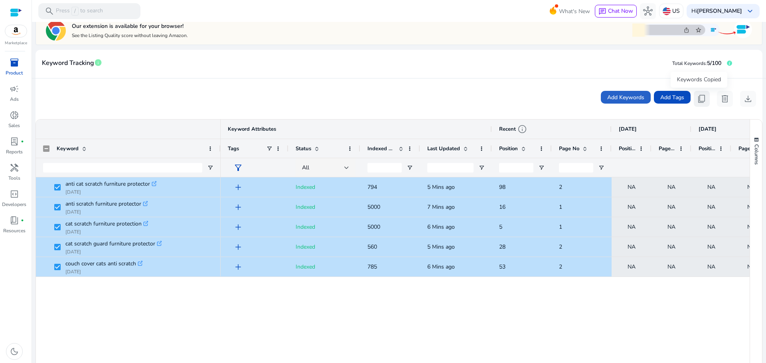
click at [697, 100] on span "content_copy" at bounding box center [702, 99] width 10 height 10
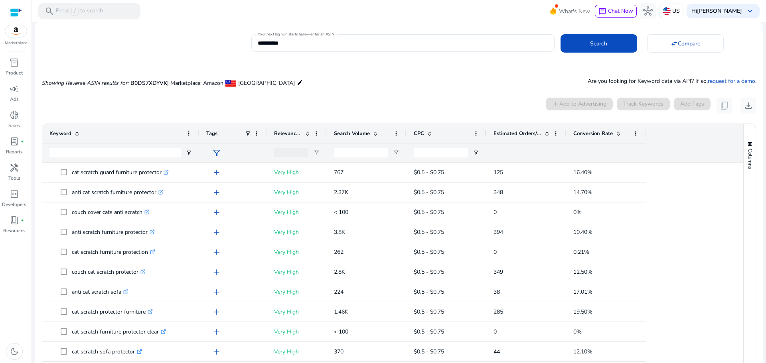
click at [108, 106] on div "0 keyword(s) selected add Add to Advertising Track Keywords Add Tags content_co…" at bounding box center [398, 106] width 715 height 16
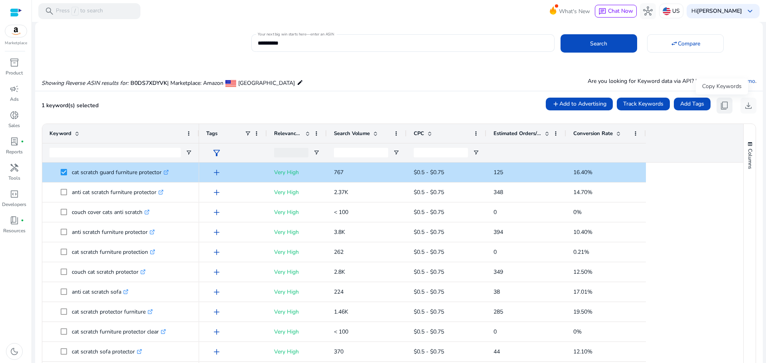
click at [722, 106] on span "content_copy" at bounding box center [725, 106] width 10 height 10
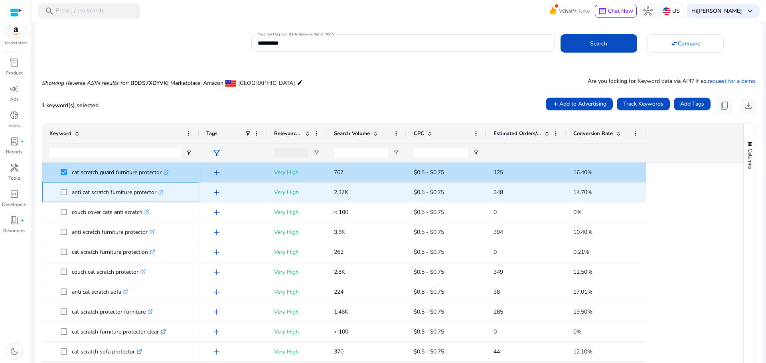
drag, startPoint x: 71, startPoint y: 194, endPoint x: 159, endPoint y: 194, distance: 87.8
click at [159, 194] on span "anti cat scratch furniture protector .st0{fill:#2c8af8}" at bounding box center [126, 192] width 131 height 16
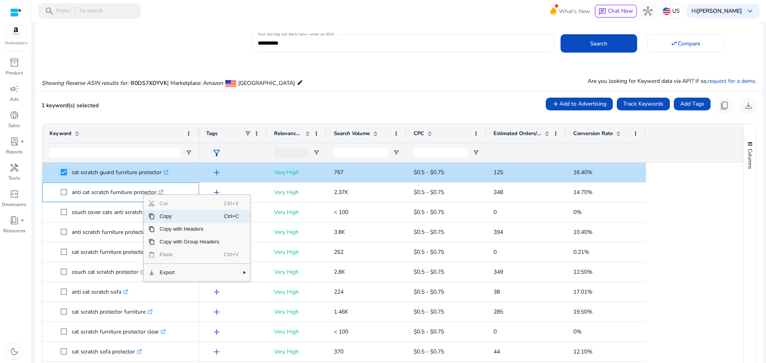
click at [164, 219] on span "Copy" at bounding box center [189, 216] width 69 height 13
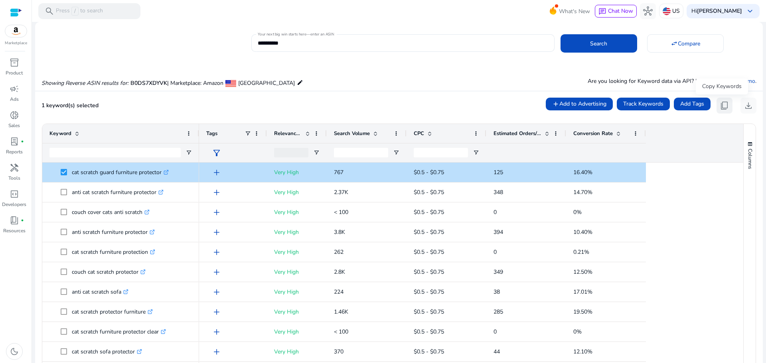
click at [723, 103] on span "content_copy" at bounding box center [725, 106] width 10 height 10
copy span "anti cat scratch furniture protector"
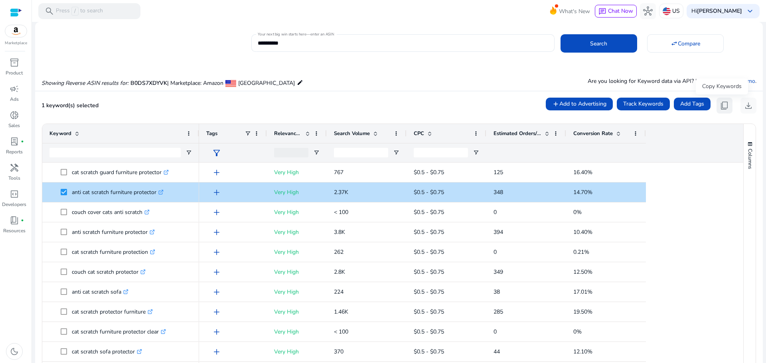
click at [720, 103] on span "content_copy" at bounding box center [725, 106] width 10 height 10
copy span "anti cat scratch furniture protector"
click at [126, 43] on div "**********" at bounding box center [395, 42] width 721 height 20
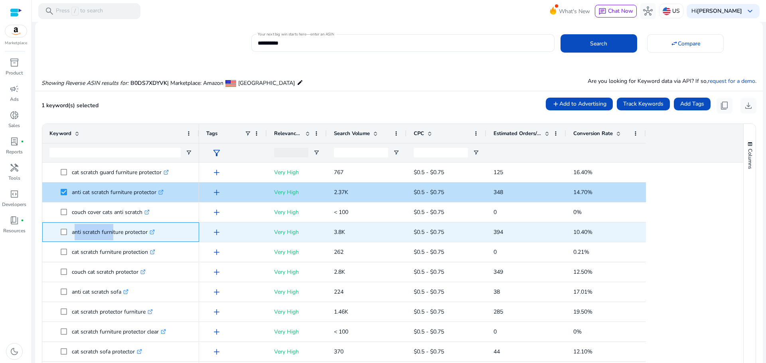
drag, startPoint x: 72, startPoint y: 232, endPoint x: 111, endPoint y: 232, distance: 39.1
click at [112, 232] on p "anti scratch furniture protector .st0{fill:#2c8af8}" at bounding box center [113, 232] width 83 height 16
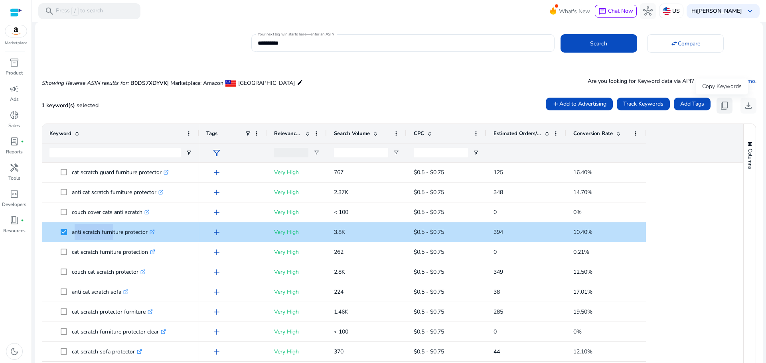
click at [720, 104] on span "content_copy" at bounding box center [725, 106] width 10 height 10
copy p "anti scratch furn"
click at [344, 135] on span "Search Volume" at bounding box center [352, 133] width 36 height 7
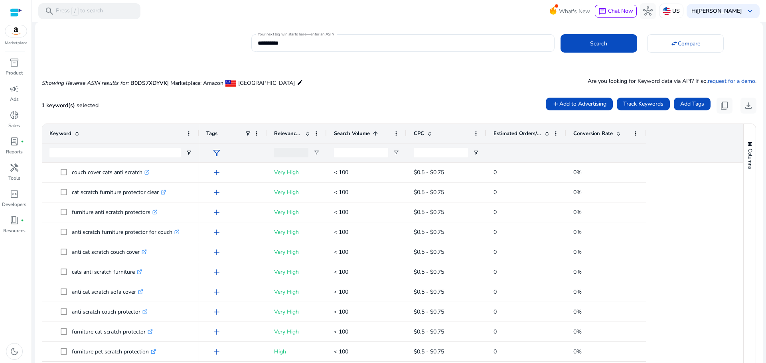
click at [348, 131] on span "Search Volume" at bounding box center [352, 133] width 36 height 7
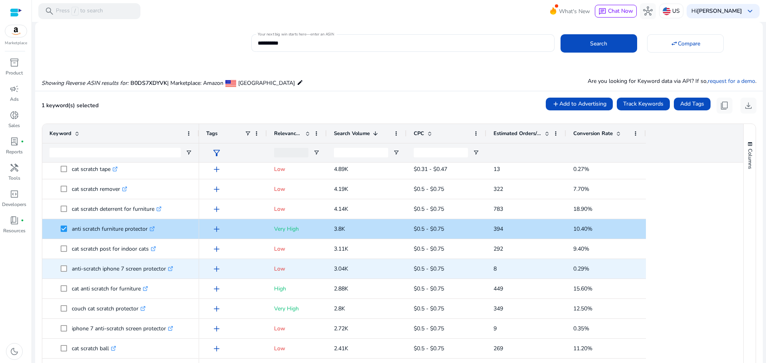
scroll to position [80, 0]
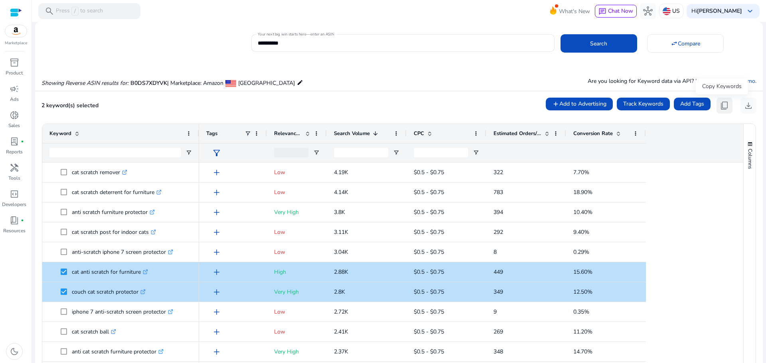
click at [720, 104] on span "content_copy" at bounding box center [725, 106] width 10 height 10
copy p "anti scratch furn"
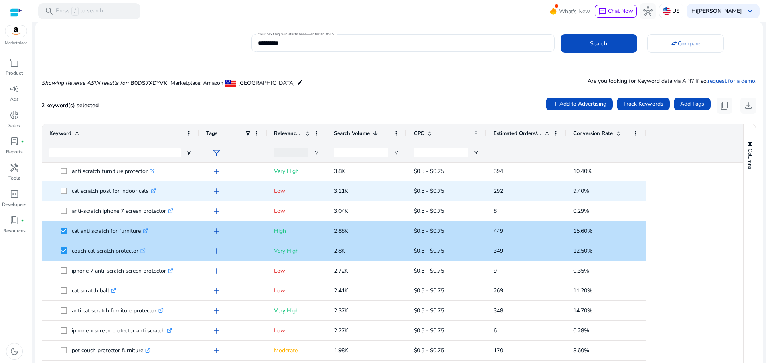
scroll to position [0, 0]
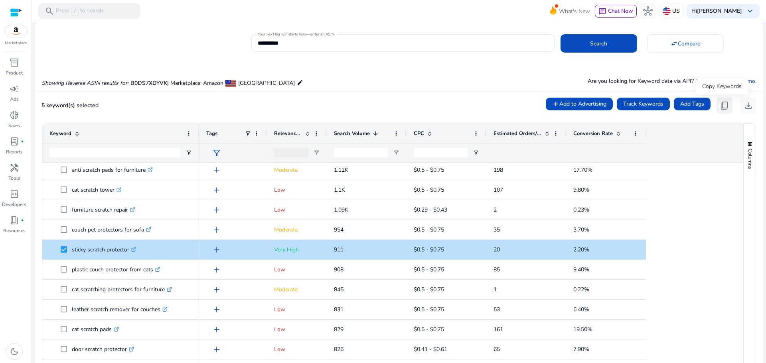
click at [720, 104] on span "content_copy" at bounding box center [725, 106] width 10 height 10
